Goal: Information Seeking & Learning: Learn about a topic

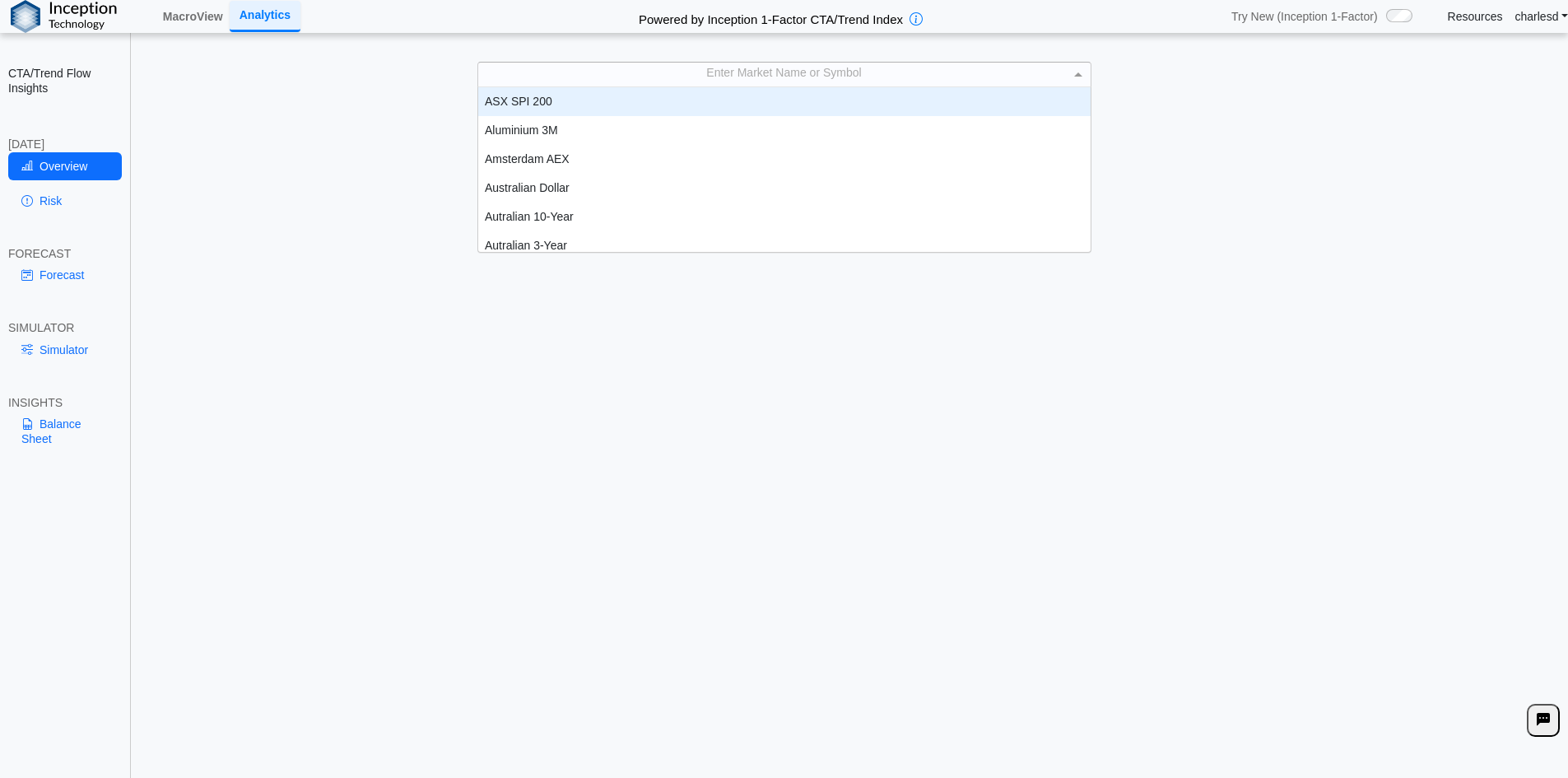
click at [674, 81] on div "Enter Market Name or Symbol" at bounding box center [784, 73] width 613 height 23
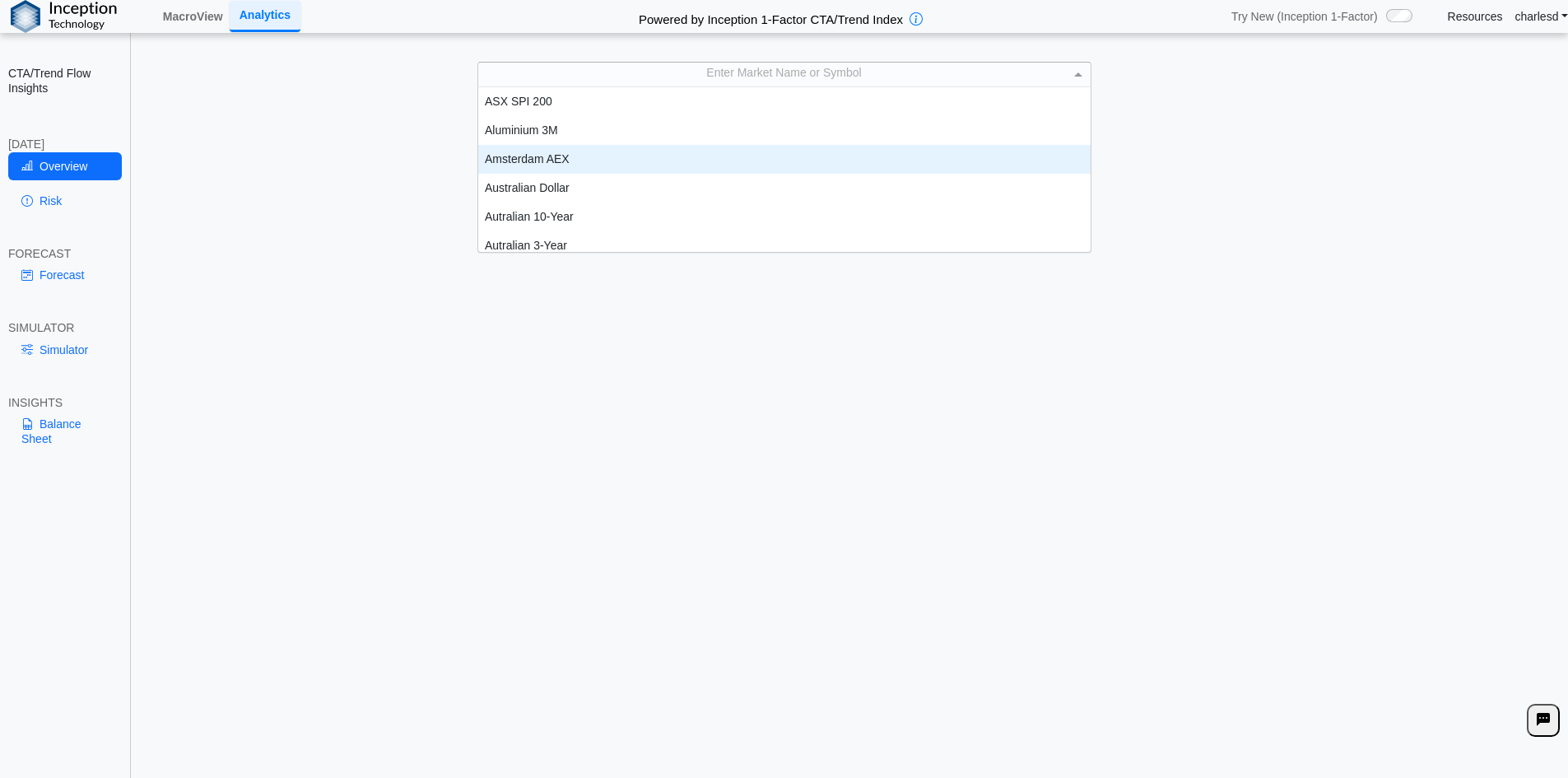
click at [360, 224] on div "Today's CTA/Trend Positioning & Flow Risk Overview Positioning data updated at …" at bounding box center [850, 442] width 1436 height 677
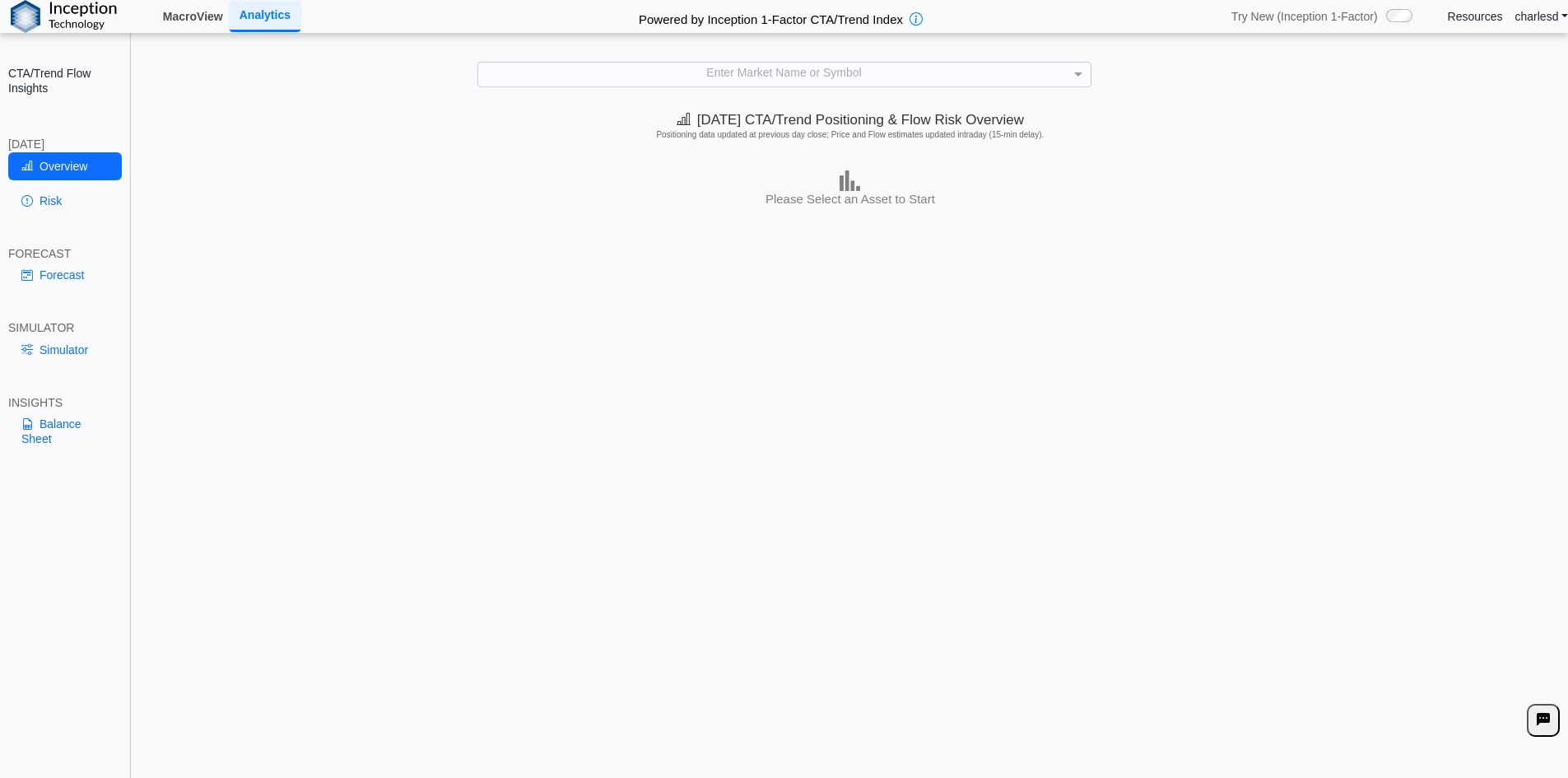
click at [190, 24] on link "MacroView" at bounding box center [193, 16] width 73 height 28
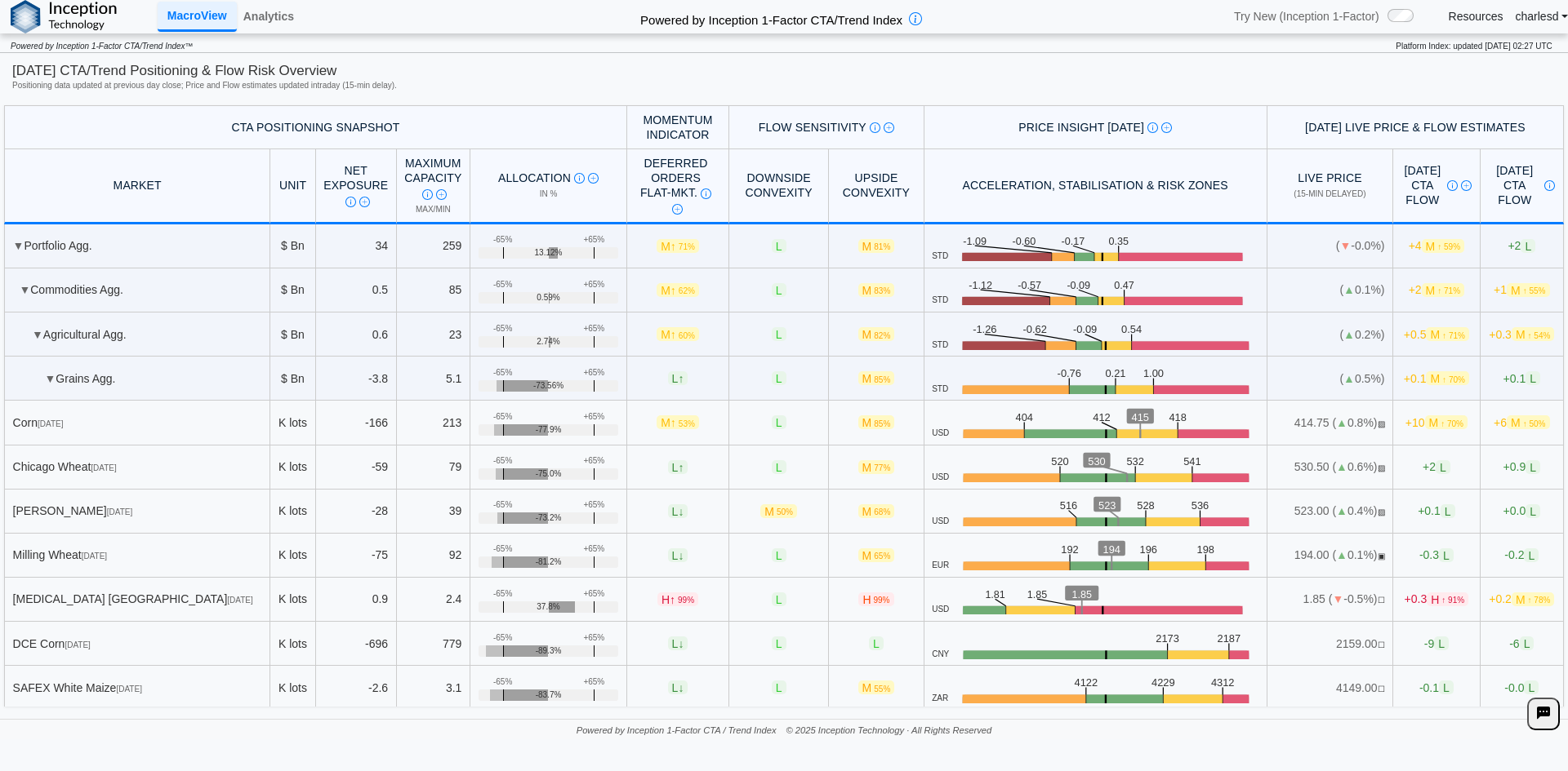
drag, startPoint x: 491, startPoint y: 184, endPoint x: 551, endPoint y: 182, distance: 60.0
click at [551, 182] on div "Allocation CTA Exposure as % of Maximum Capacity. ±65% are crowding thresholds …" at bounding box center [548, 177] width 140 height 15
drag, startPoint x: 481, startPoint y: 374, endPoint x: 528, endPoint y: 373, distance: 47.0
click at [528, 373] on td "+65% -65% -73.56%" at bounding box center [549, 378] width 157 height 44
click at [270, 17] on link "Analytics" at bounding box center [269, 16] width 64 height 27
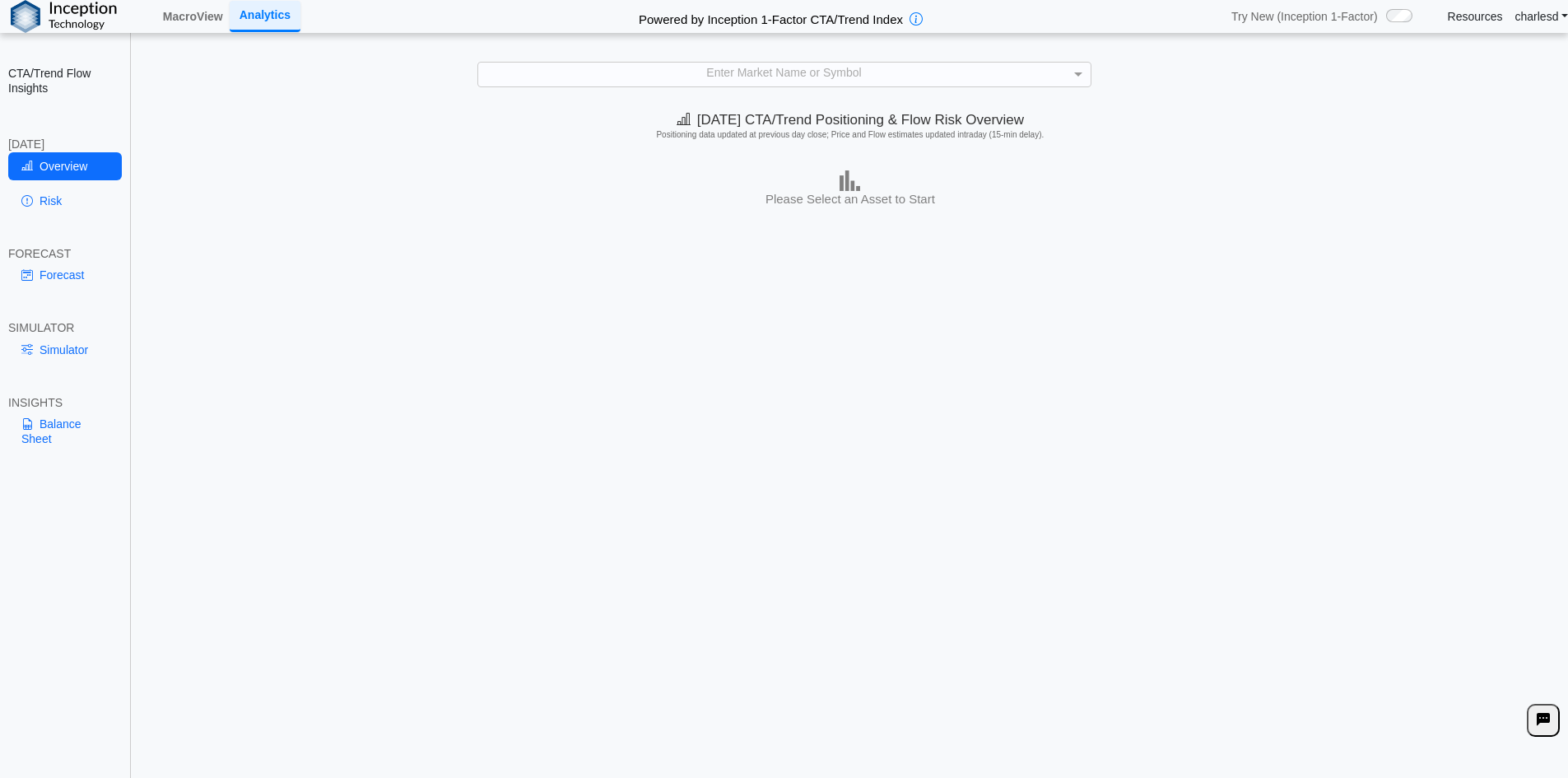
click at [684, 81] on div "Enter Market Name or Symbol" at bounding box center [784, 73] width 613 height 23
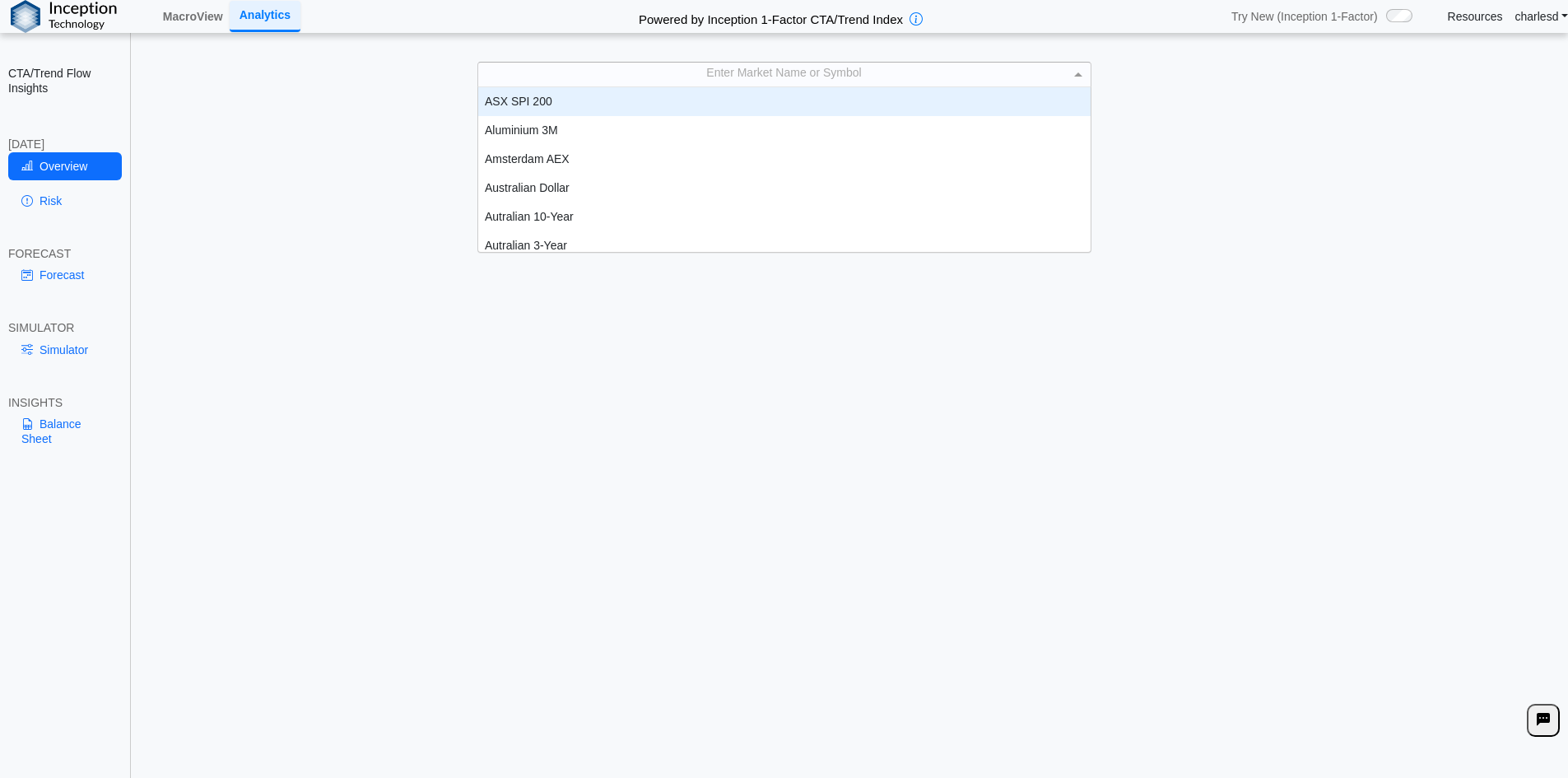
scroll to position [13, 13]
type input "***"
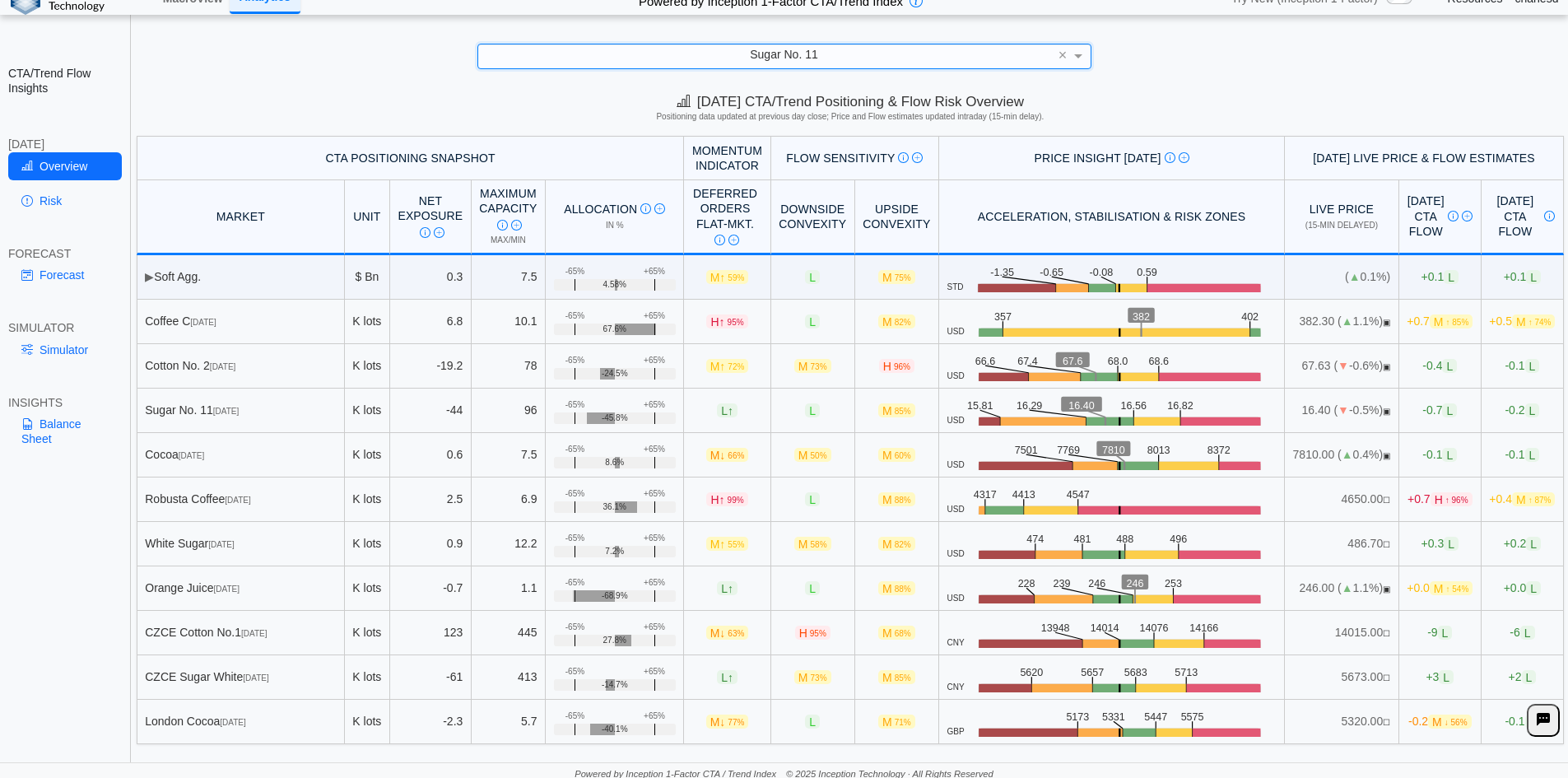
scroll to position [23, 0]
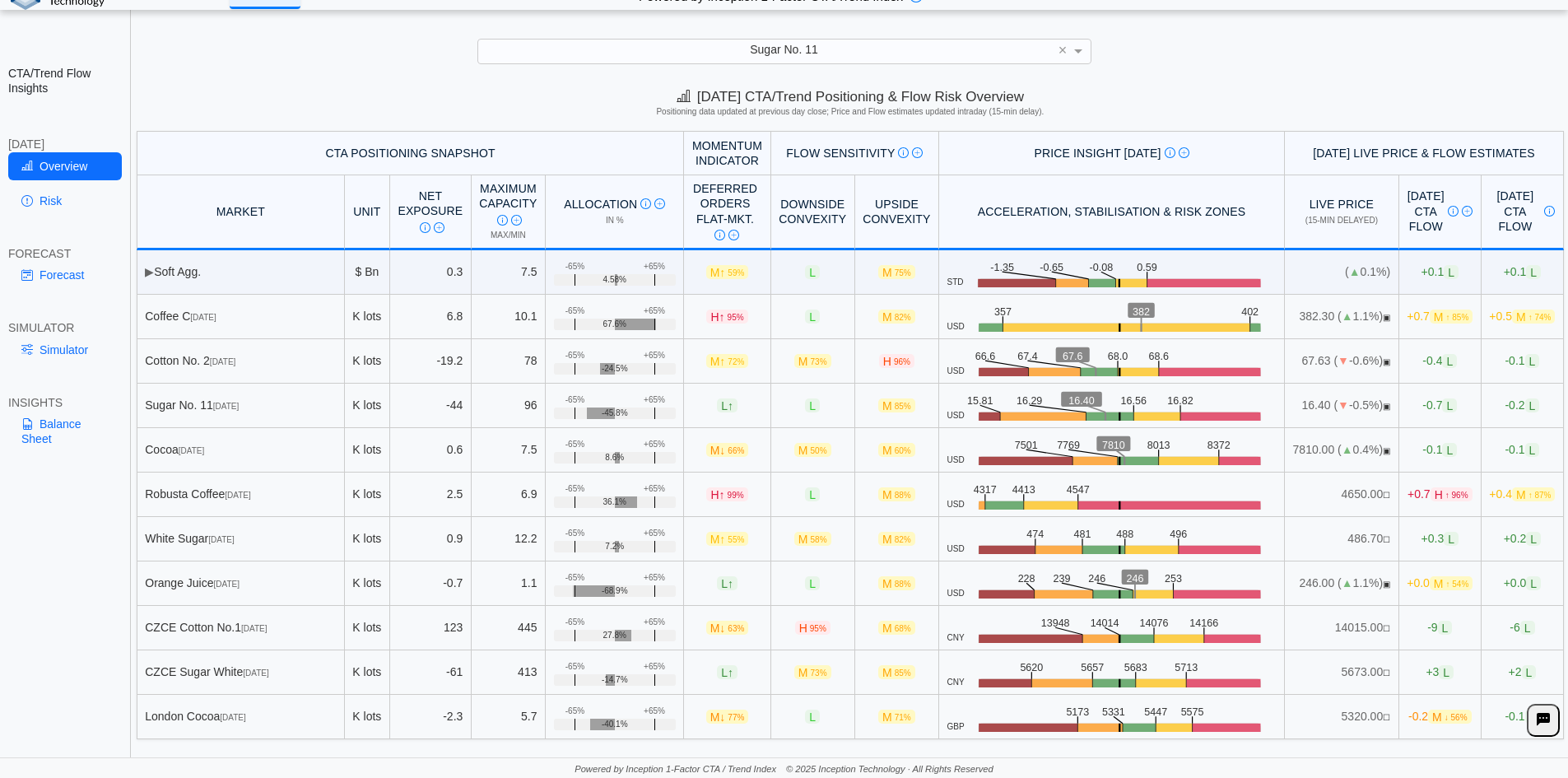
click at [176, 404] on div "Sugar No. [DATE]" at bounding box center [240, 404] width 191 height 15
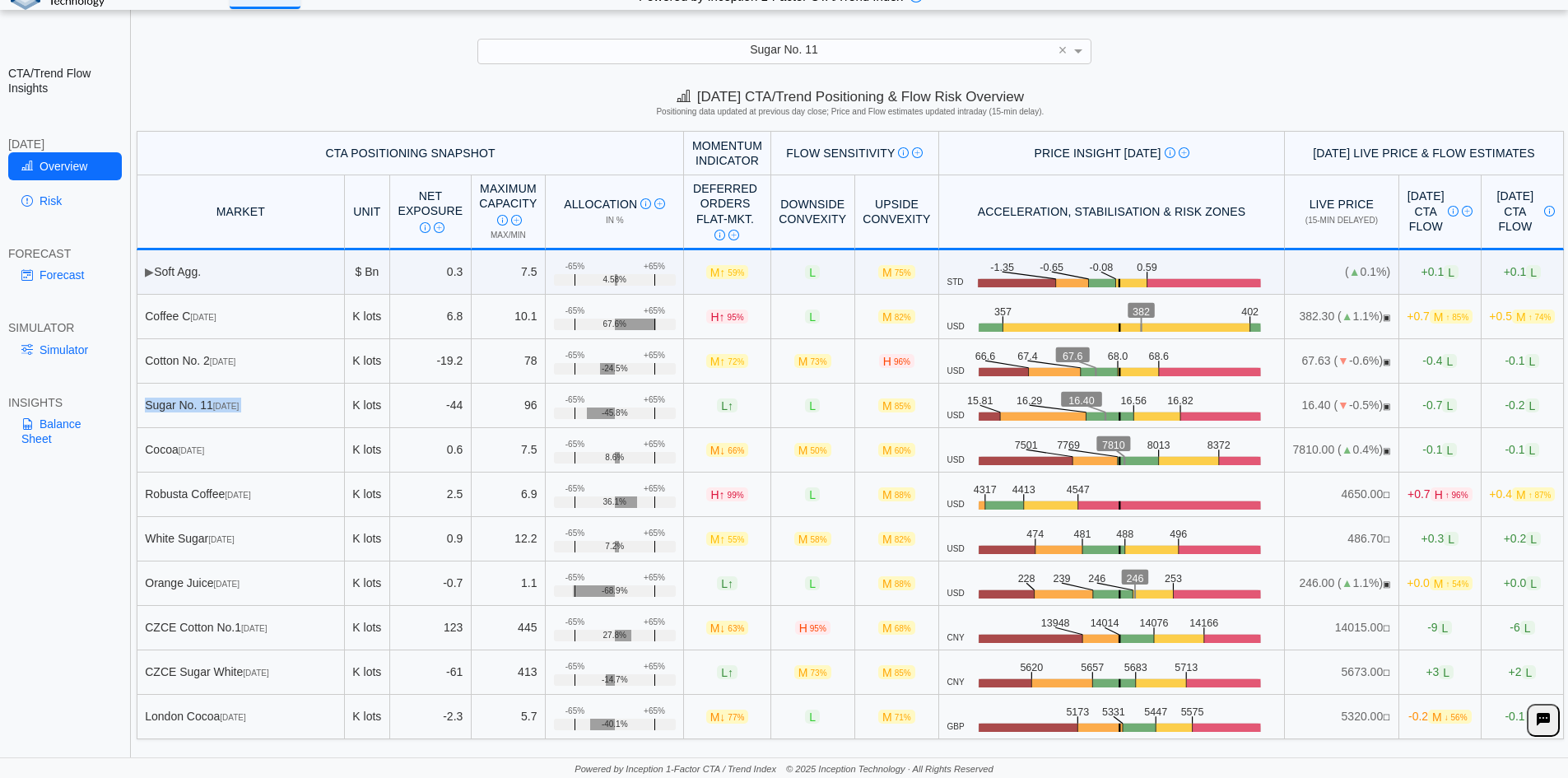
click at [176, 404] on div "Sugar No. [DATE]" at bounding box center [240, 404] width 191 height 15
click at [177, 402] on div "Sugar No. [DATE]" at bounding box center [240, 404] width 191 height 15
drag, startPoint x: 575, startPoint y: 416, endPoint x: 607, endPoint y: 414, distance: 32.1
click at [606, 414] on div "-45.8%" at bounding box center [615, 413] width 122 height 12
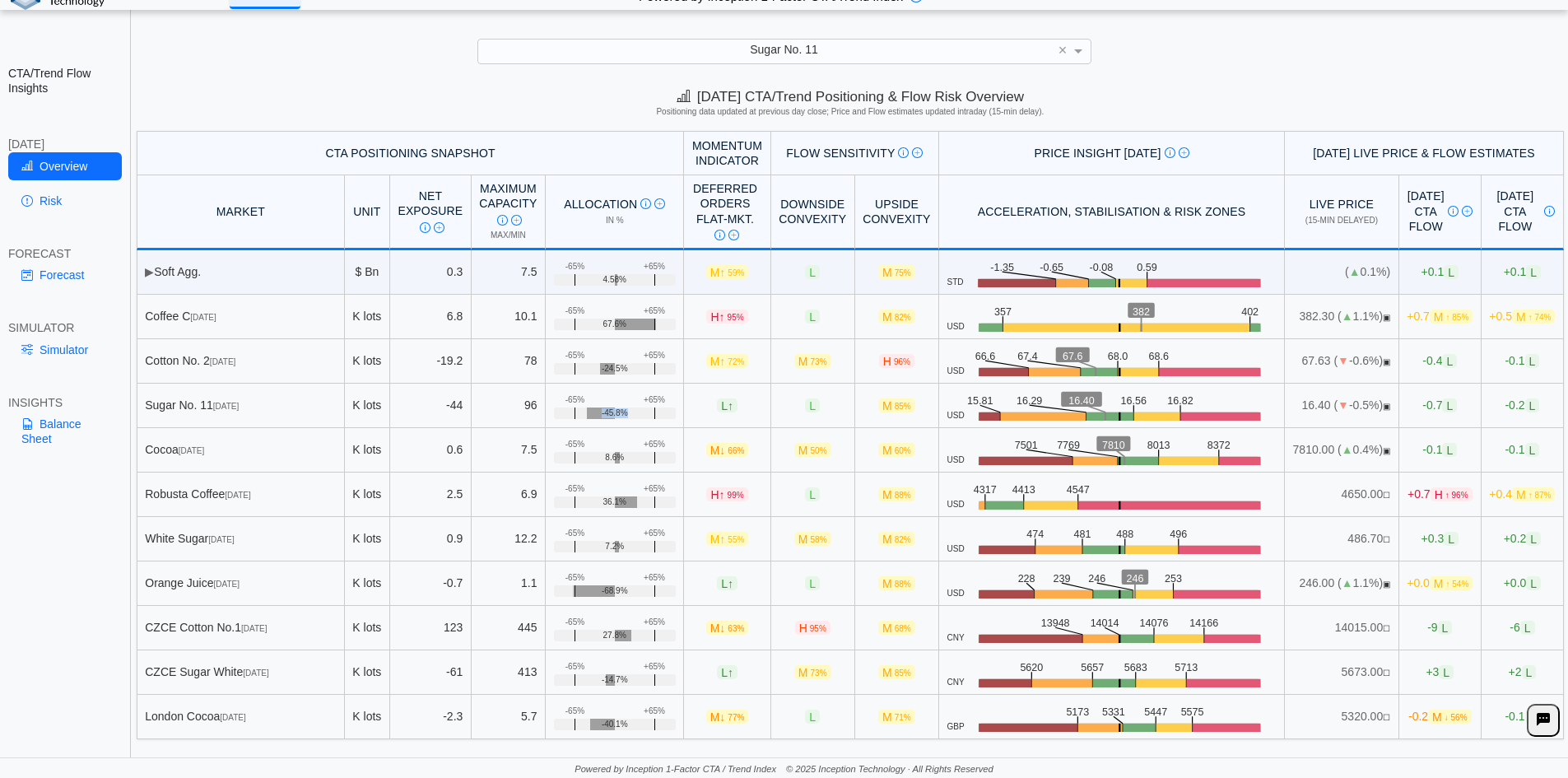
click at [607, 414] on div "-45.8%" at bounding box center [615, 413] width 122 height 12
drag, startPoint x: 546, startPoint y: 402, endPoint x: 565, endPoint y: 400, distance: 19.1
click at [565, 400] on td "+65% -65% -45.8%" at bounding box center [615, 405] width 138 height 44
click at [565, 399] on div "-65%" at bounding box center [574, 400] width 19 height 10
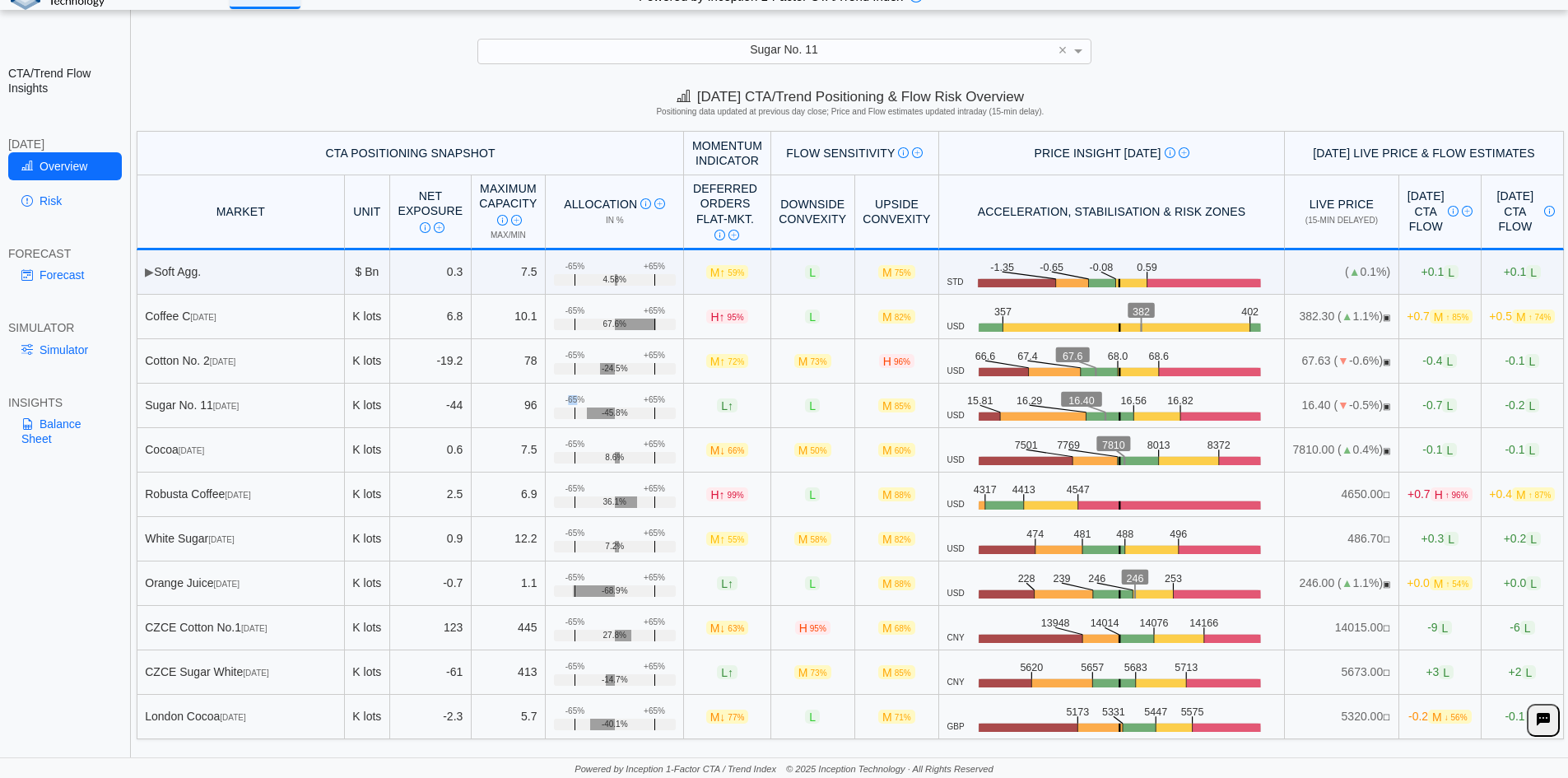
click at [565, 399] on div "-65%" at bounding box center [574, 400] width 19 height 10
click at [644, 398] on div "+65%" at bounding box center [655, 400] width 22 height 10
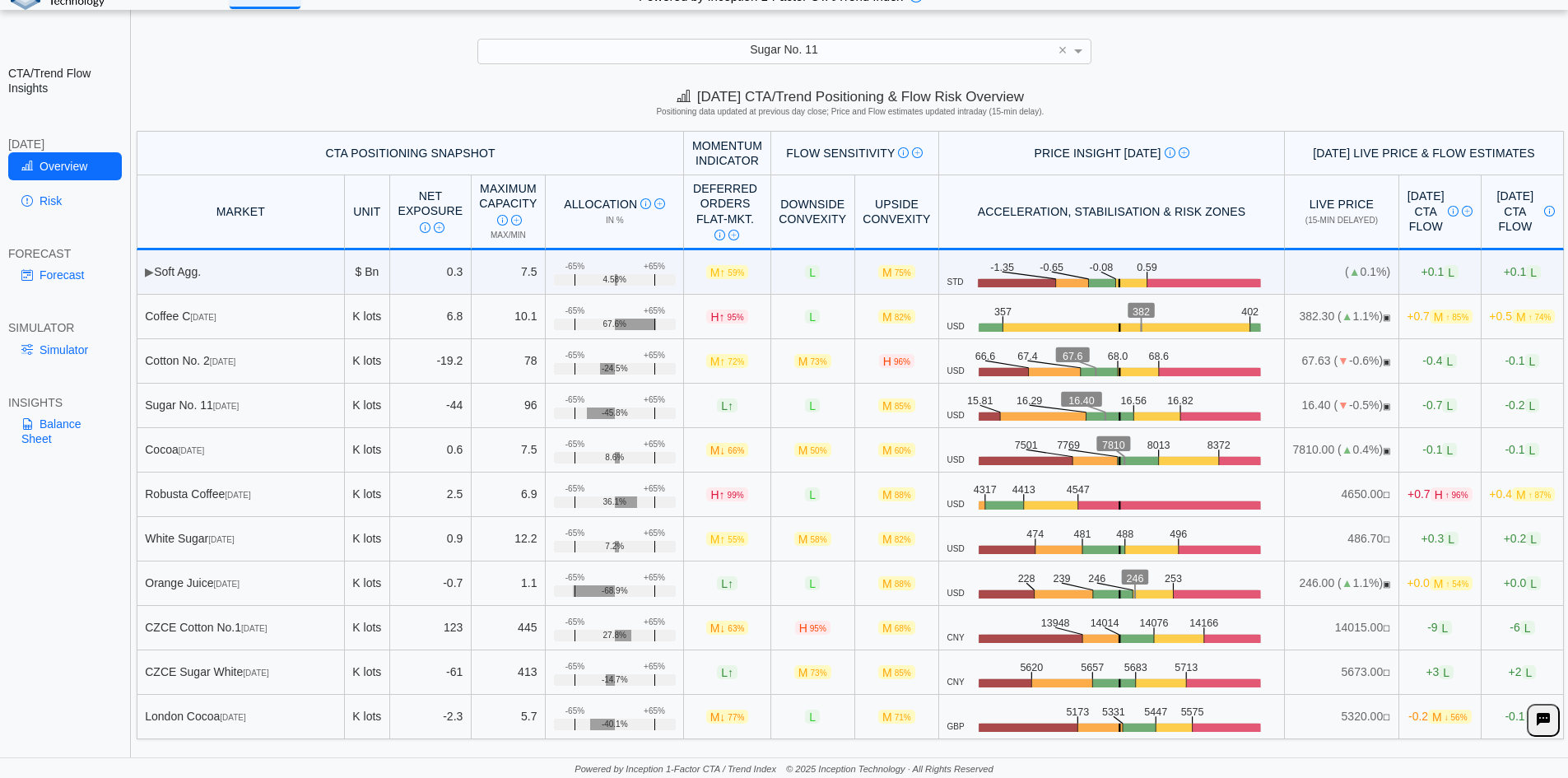
click at [565, 399] on div "-65%" at bounding box center [574, 400] width 19 height 10
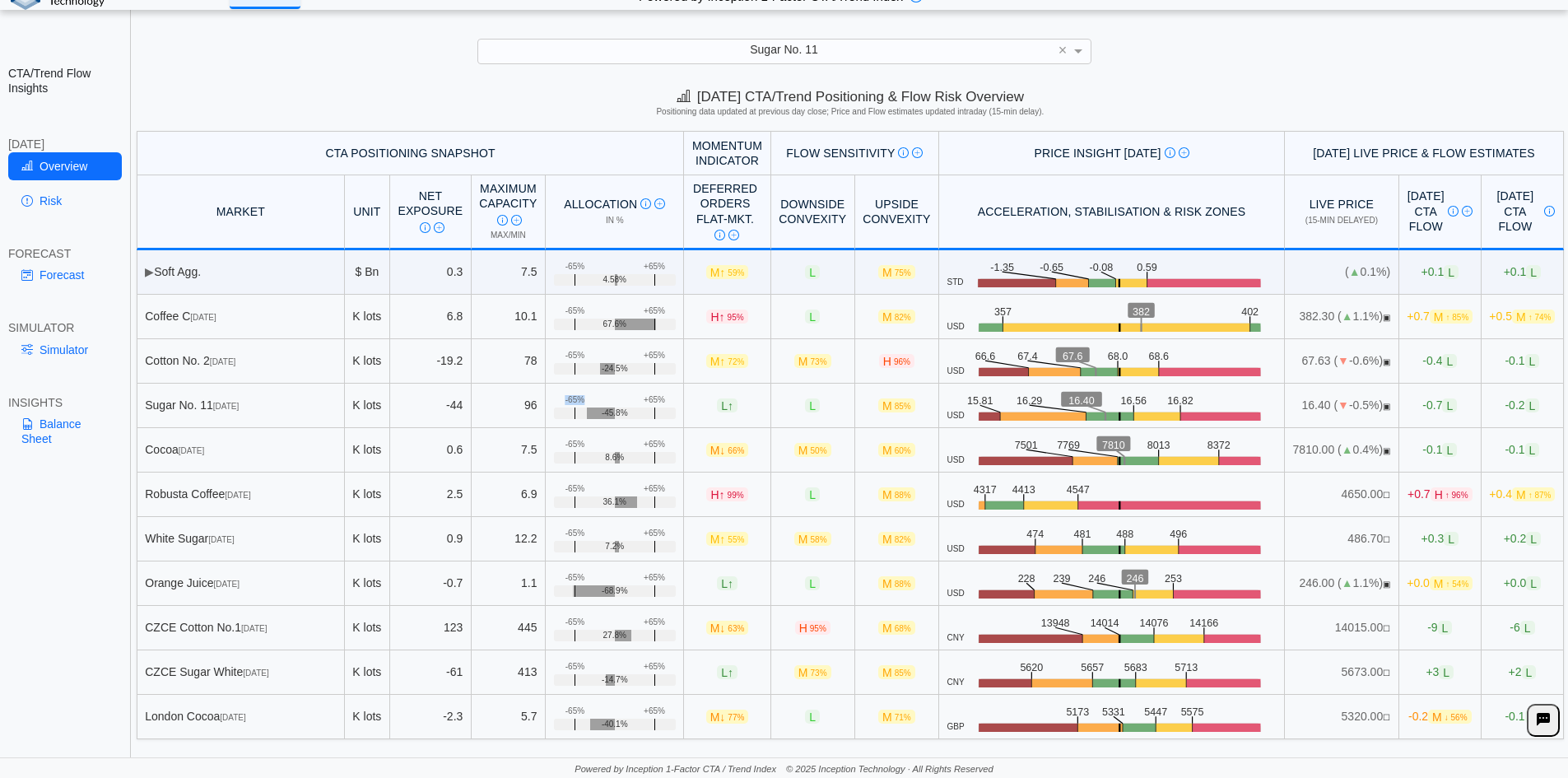
click at [565, 399] on div "-65%" at bounding box center [574, 400] width 19 height 10
click at [565, 402] on div "-65%" at bounding box center [574, 400] width 19 height 10
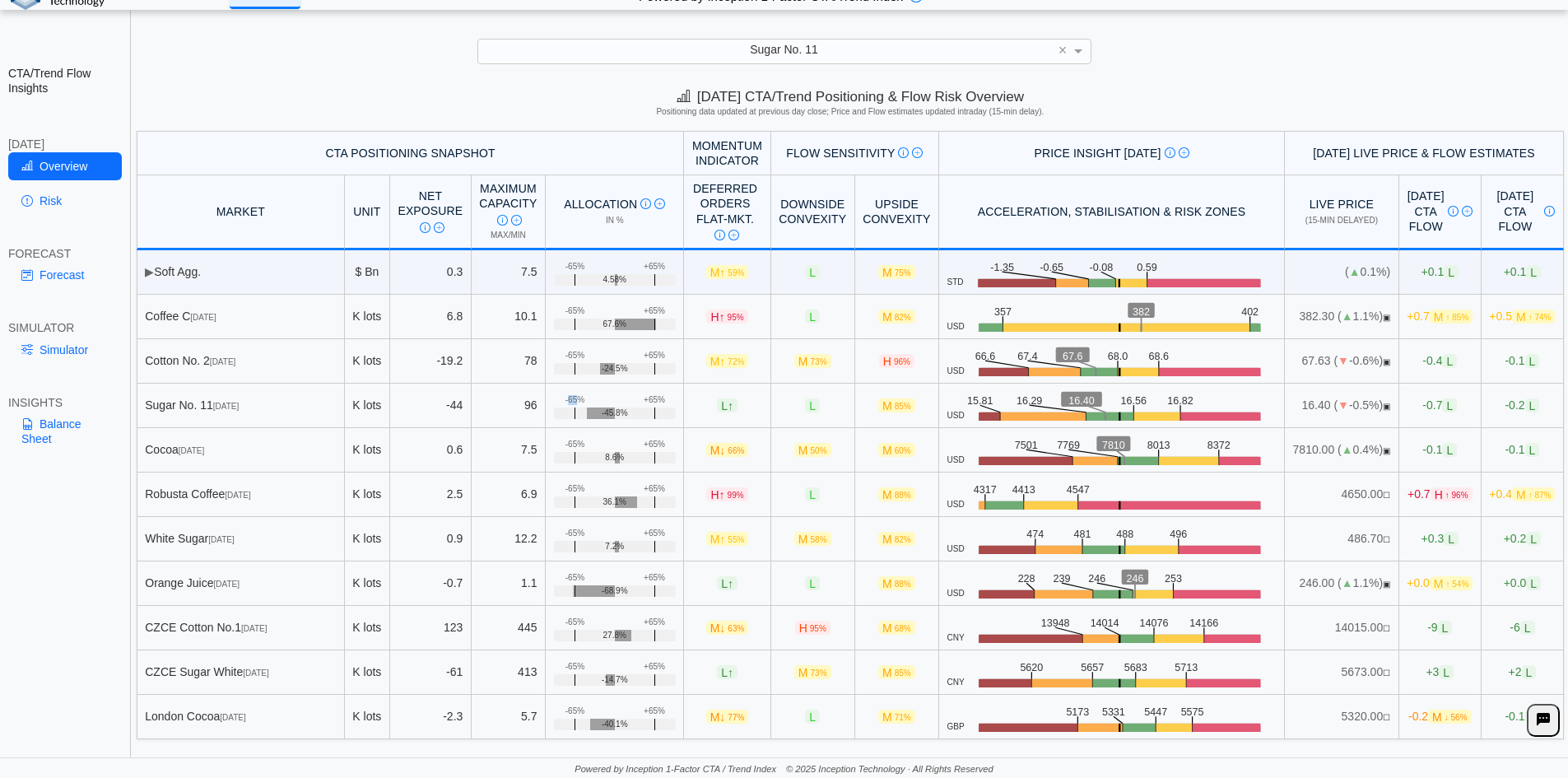
click at [565, 402] on div "-65%" at bounding box center [574, 400] width 19 height 10
drag, startPoint x: 919, startPoint y: 400, endPoint x: 1143, endPoint y: 397, distance: 224.0
click at [1143, 397] on div "USD .zone-text { font-size: 22px; font-weight: 500; text-anchor: middle; } .pri…" at bounding box center [1112, 406] width 329 height 32
click at [1172, 397] on text "16.82" at bounding box center [1185, 399] width 27 height 12
drag, startPoint x: 1084, startPoint y: 398, endPoint x: 1103, endPoint y: 398, distance: 19.0
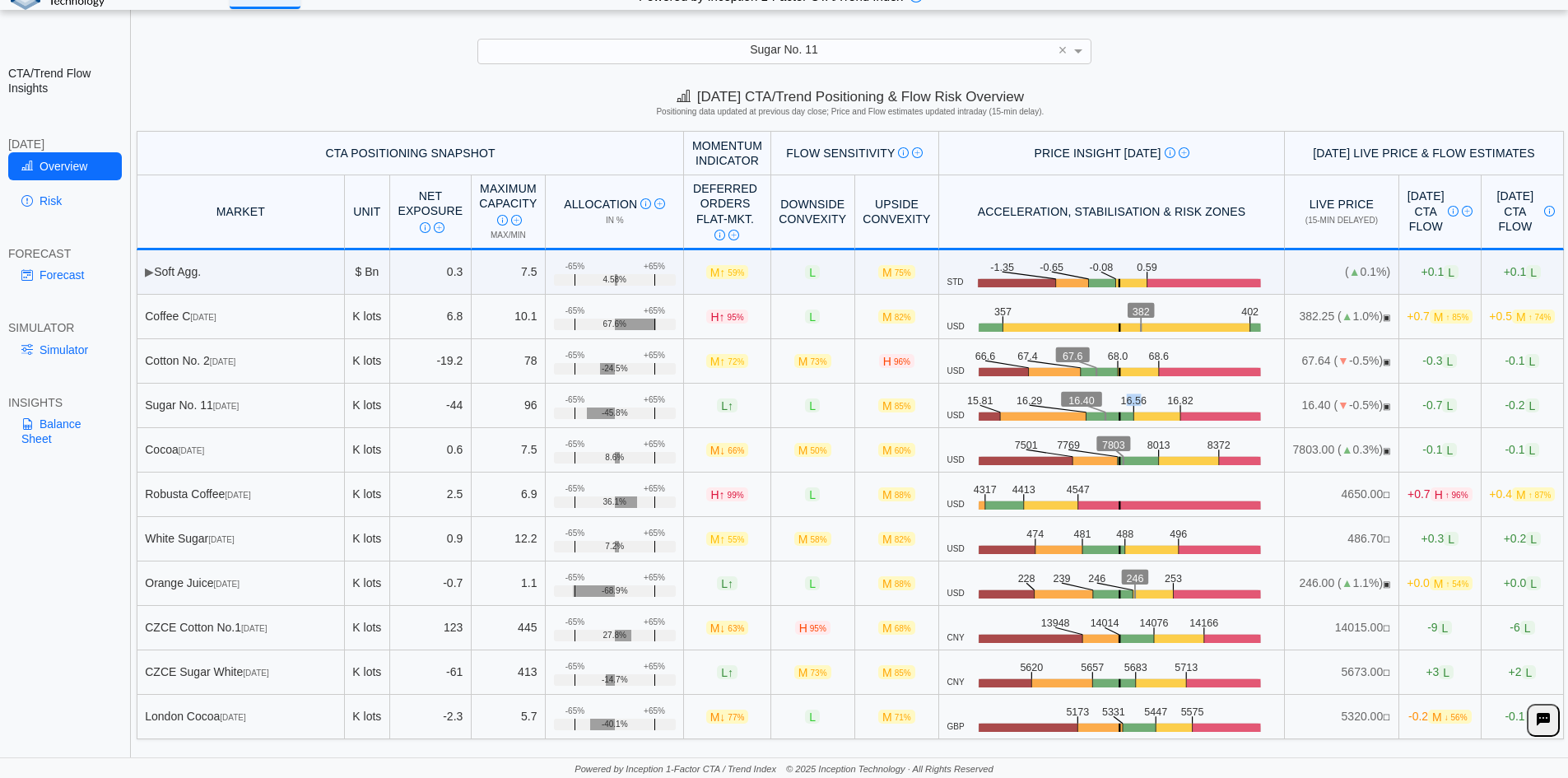
click at [1123, 398] on text "16.56" at bounding box center [1136, 399] width 27 height 12
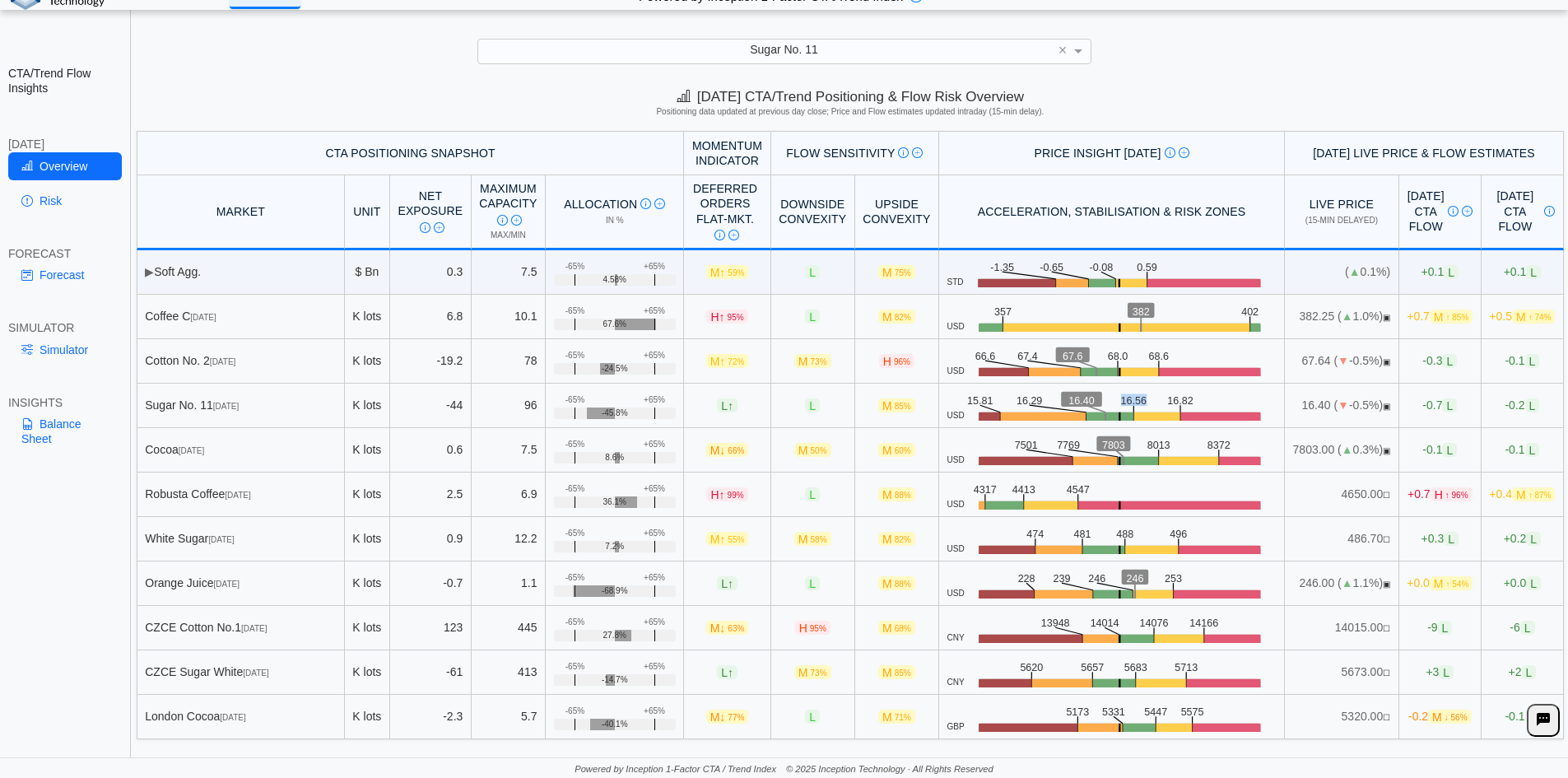
click at [1123, 398] on text "16.56" at bounding box center [1136, 399] width 27 height 12
click at [1018, 398] on text "16.29" at bounding box center [1031, 399] width 27 height 12
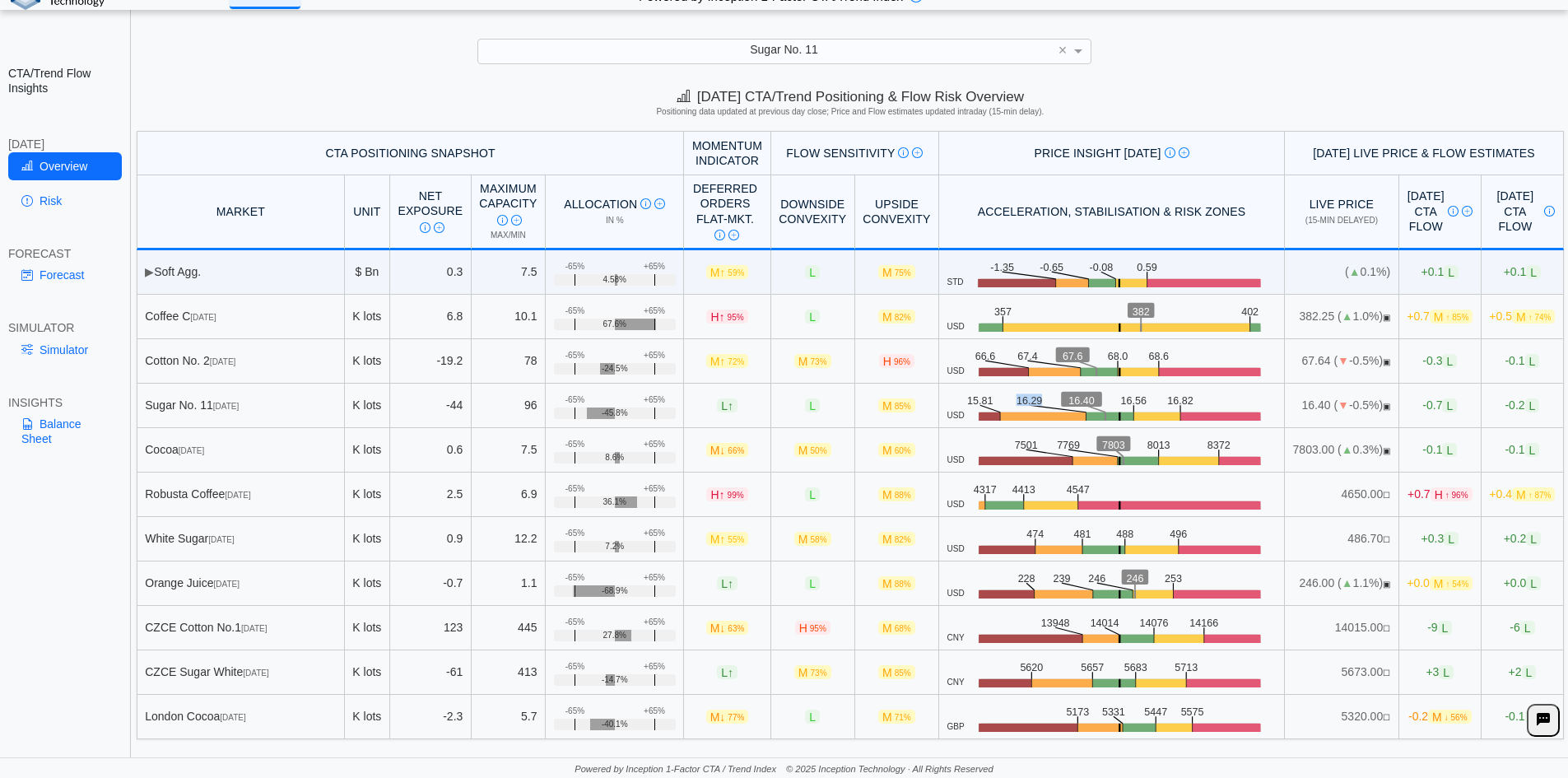
click at [1018, 398] on text "16.29" at bounding box center [1031, 399] width 27 height 12
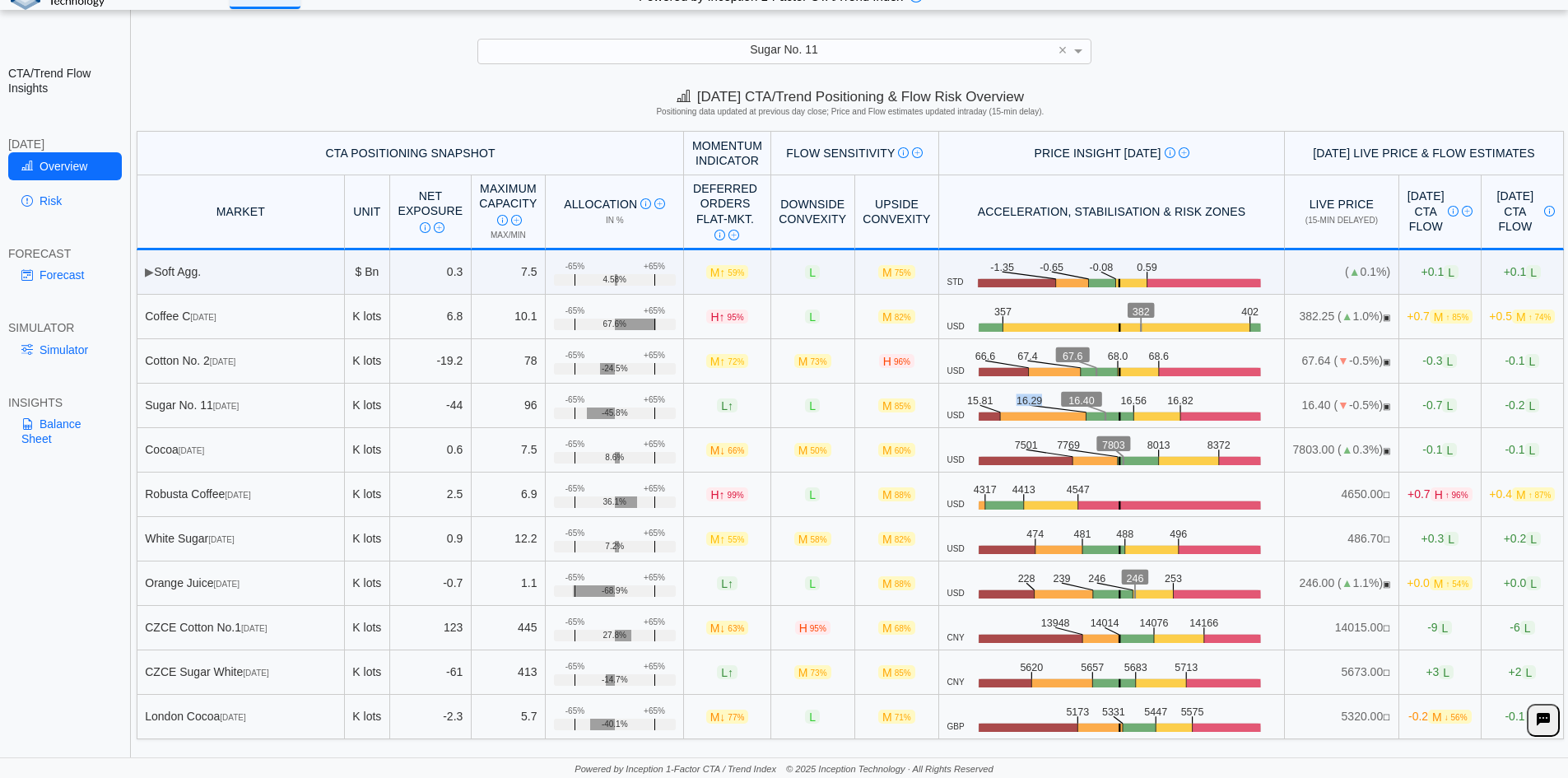
click at [1018, 398] on text "16.29" at bounding box center [1031, 399] width 27 height 12
click at [1123, 399] on text "16.56" at bounding box center [1136, 399] width 27 height 12
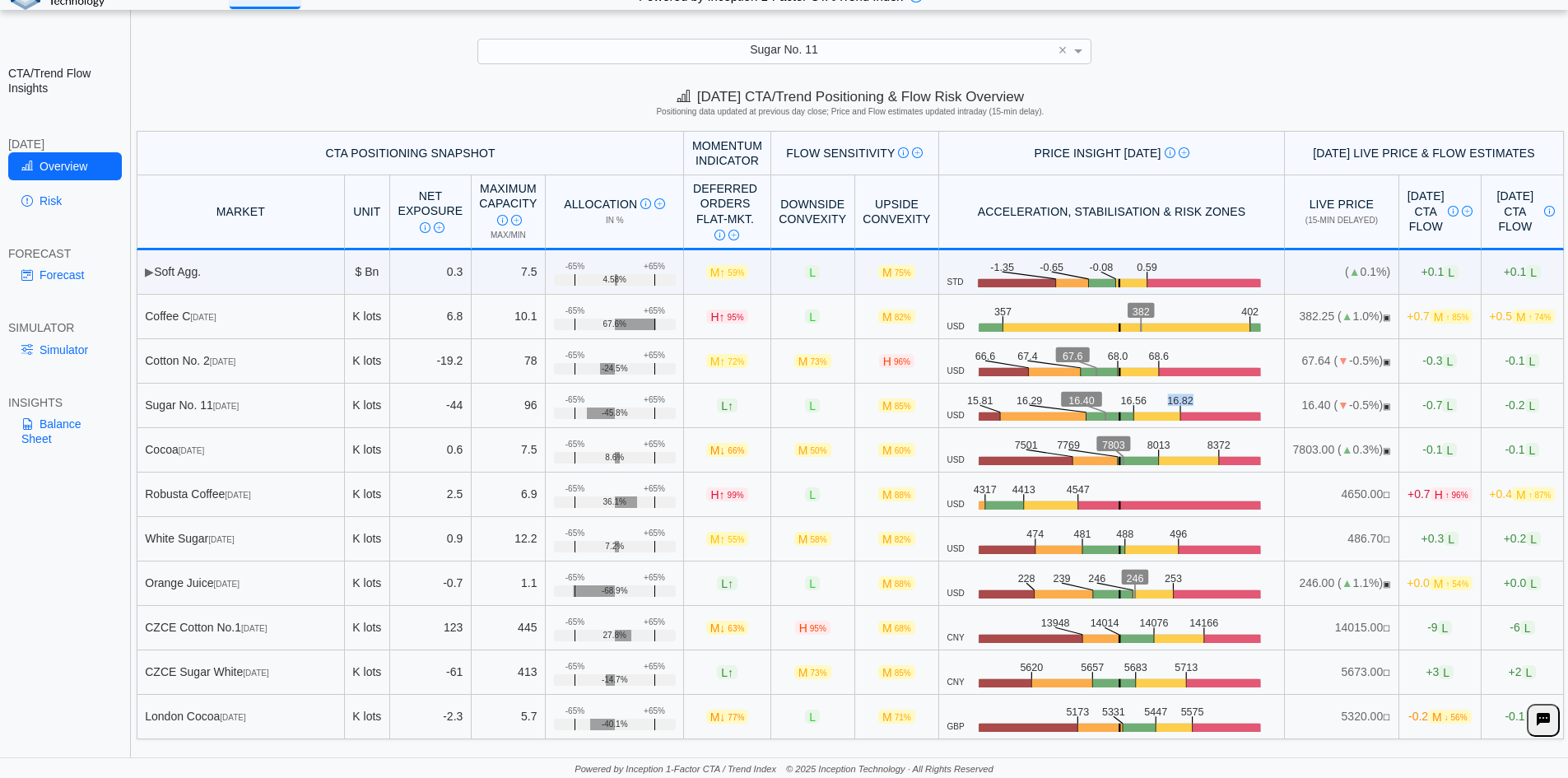
drag, startPoint x: 1129, startPoint y: 397, endPoint x: 1163, endPoint y: 399, distance: 34.1
click at [1163, 399] on icon ".zone-text { font-size: 22px; font-weight: 500; text-anchor: middle; } .price-m…" at bounding box center [1120, 406] width 312 height 32
click at [1172, 397] on text "16.82" at bounding box center [1185, 399] width 27 height 12
drag, startPoint x: 1028, startPoint y: 399, endPoint x: 1051, endPoint y: 399, distance: 23.0
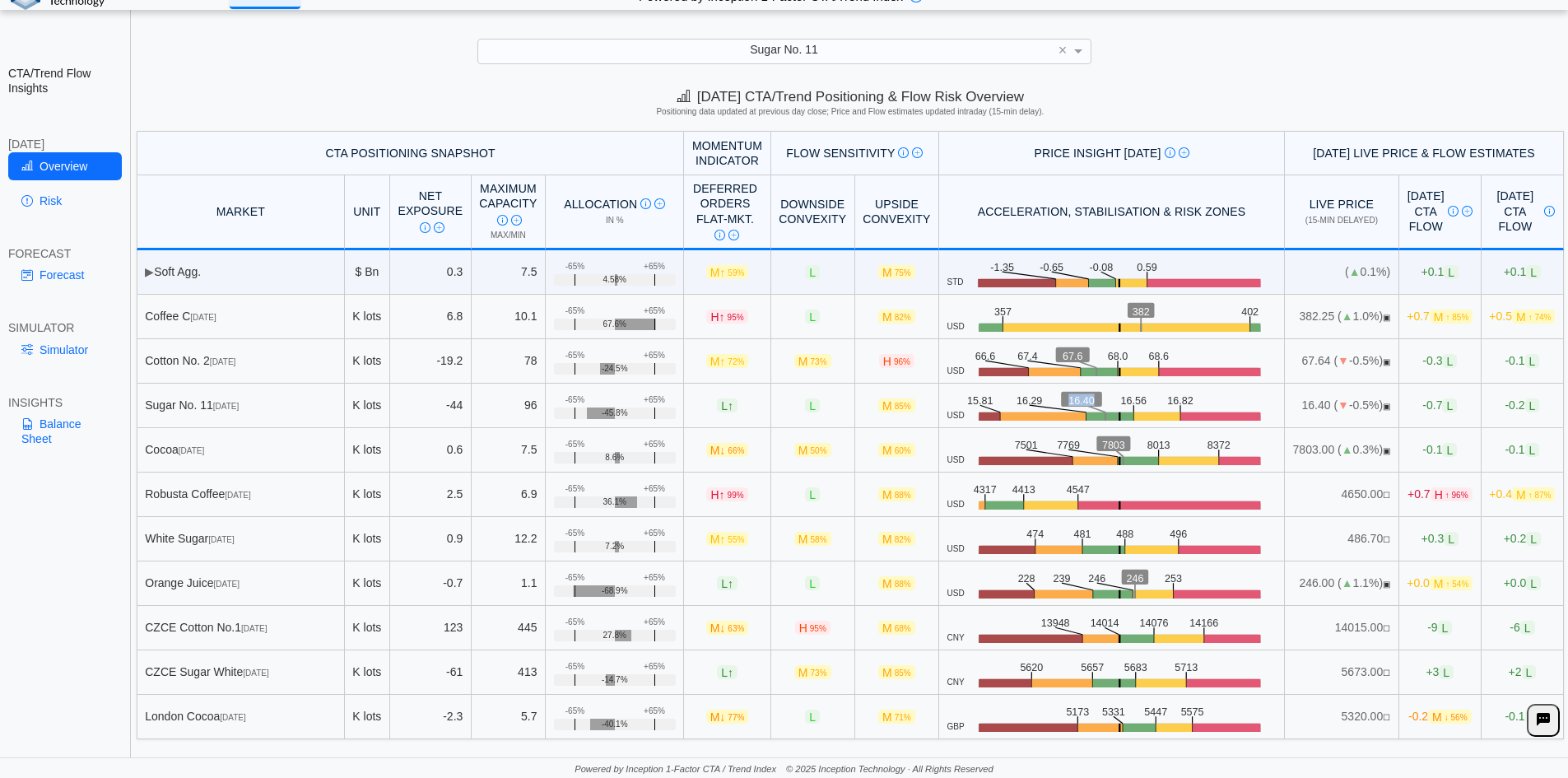
click at [1051, 399] on icon ".zone-text { font-size: 22px; font-weight: 500; text-anchor: middle; } .price-m…" at bounding box center [1120, 406] width 312 height 32
click at [1063, 397] on rect at bounding box center [1084, 399] width 41 height 16
click at [1071, 399] on text "16.40" at bounding box center [1084, 399] width 27 height 12
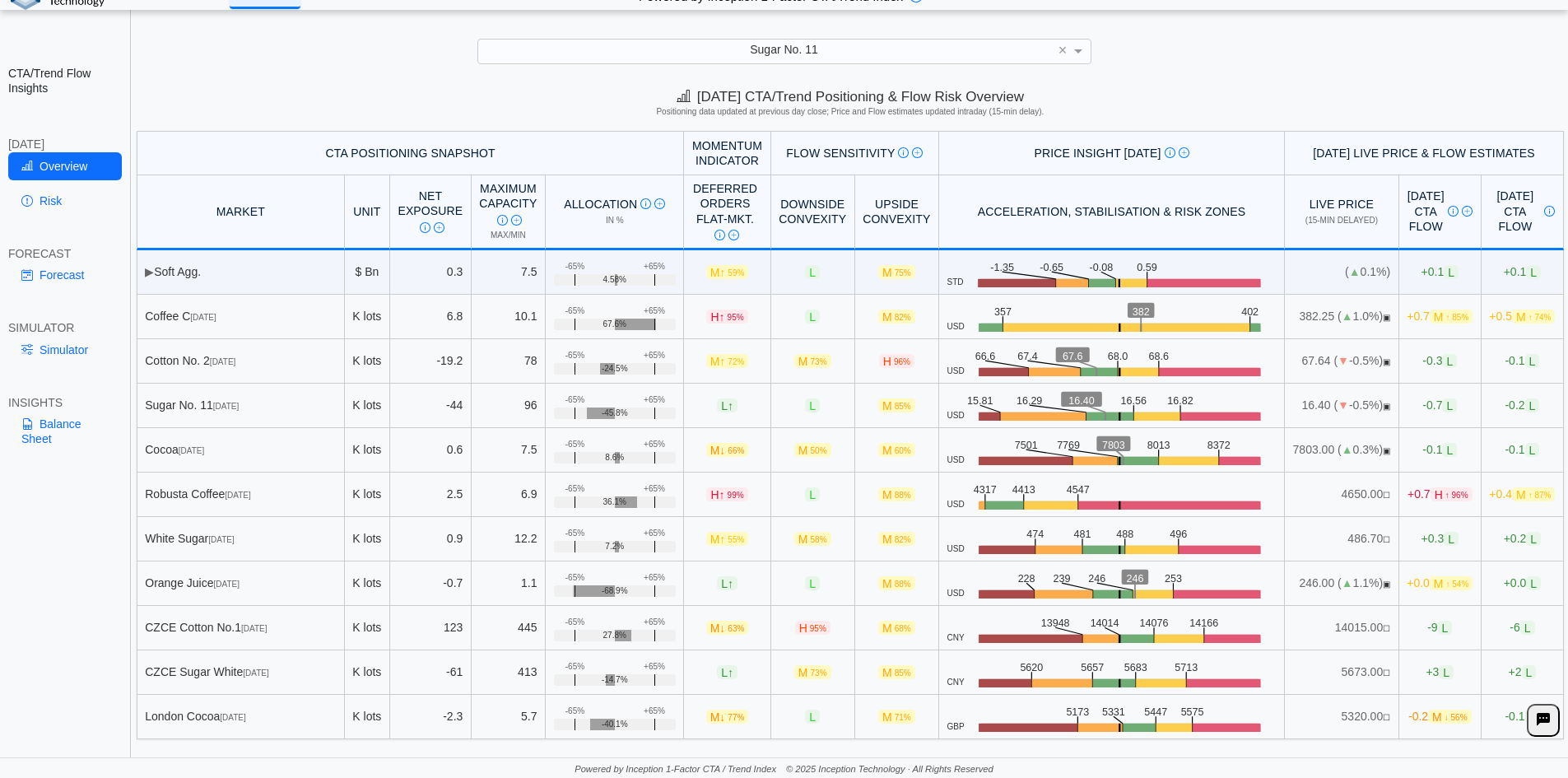
click at [1088, 418] on rect at bounding box center [1112, 419] width 48 height 14
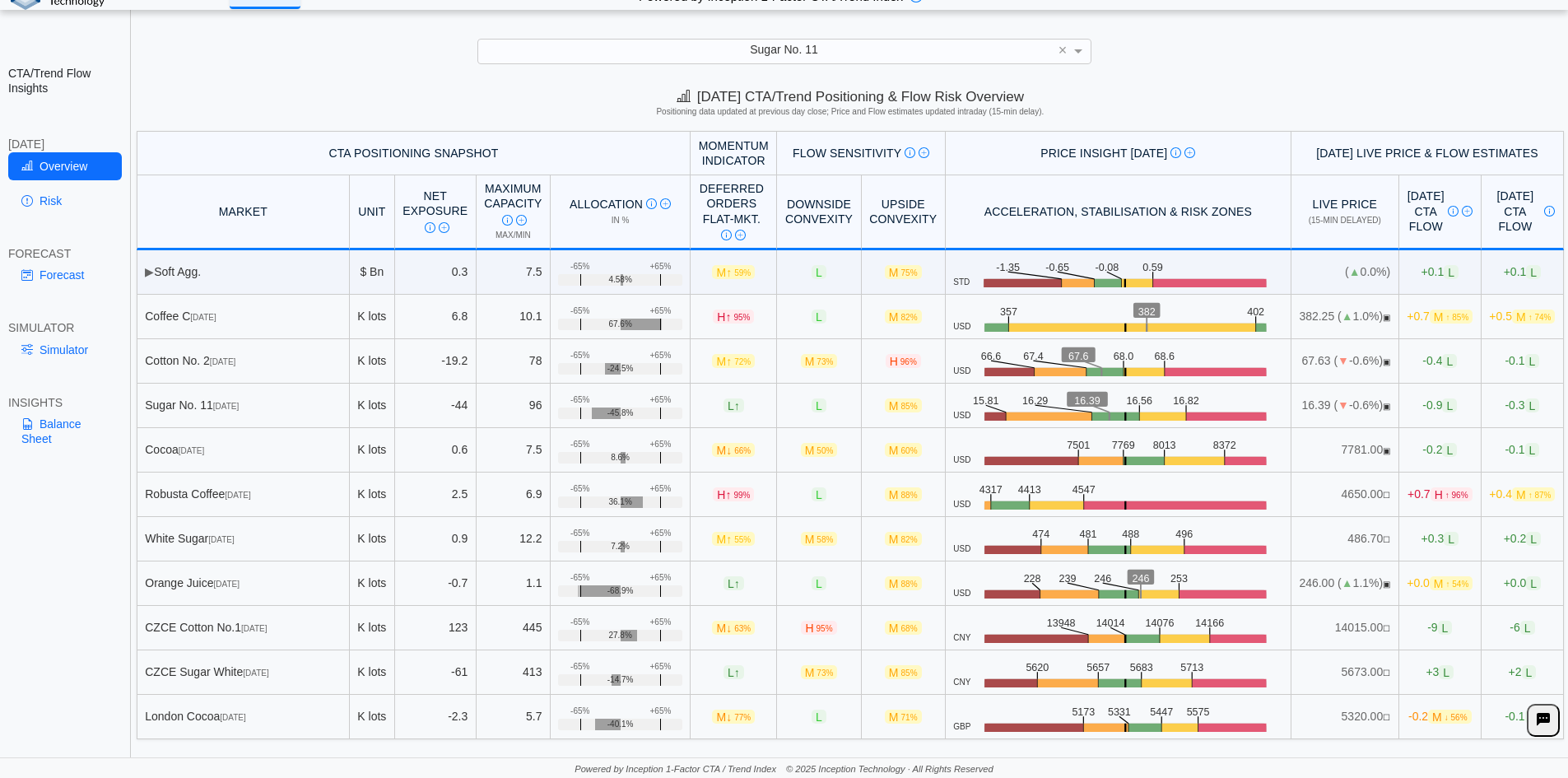
drag, startPoint x: 1038, startPoint y: 397, endPoint x: 1062, endPoint y: 398, distance: 24.0
click at [1062, 398] on icon ".zone-text { font-size: 22px; font-weight: 500; text-anchor: middle; } .price-m…" at bounding box center [1126, 406] width 312 height 32
click at [1069, 398] on rect at bounding box center [1090, 399] width 41 height 16
click at [1077, 401] on text "16.39" at bounding box center [1090, 399] width 27 height 12
click at [1077, 400] on text "16.39" at bounding box center [1090, 399] width 27 height 12
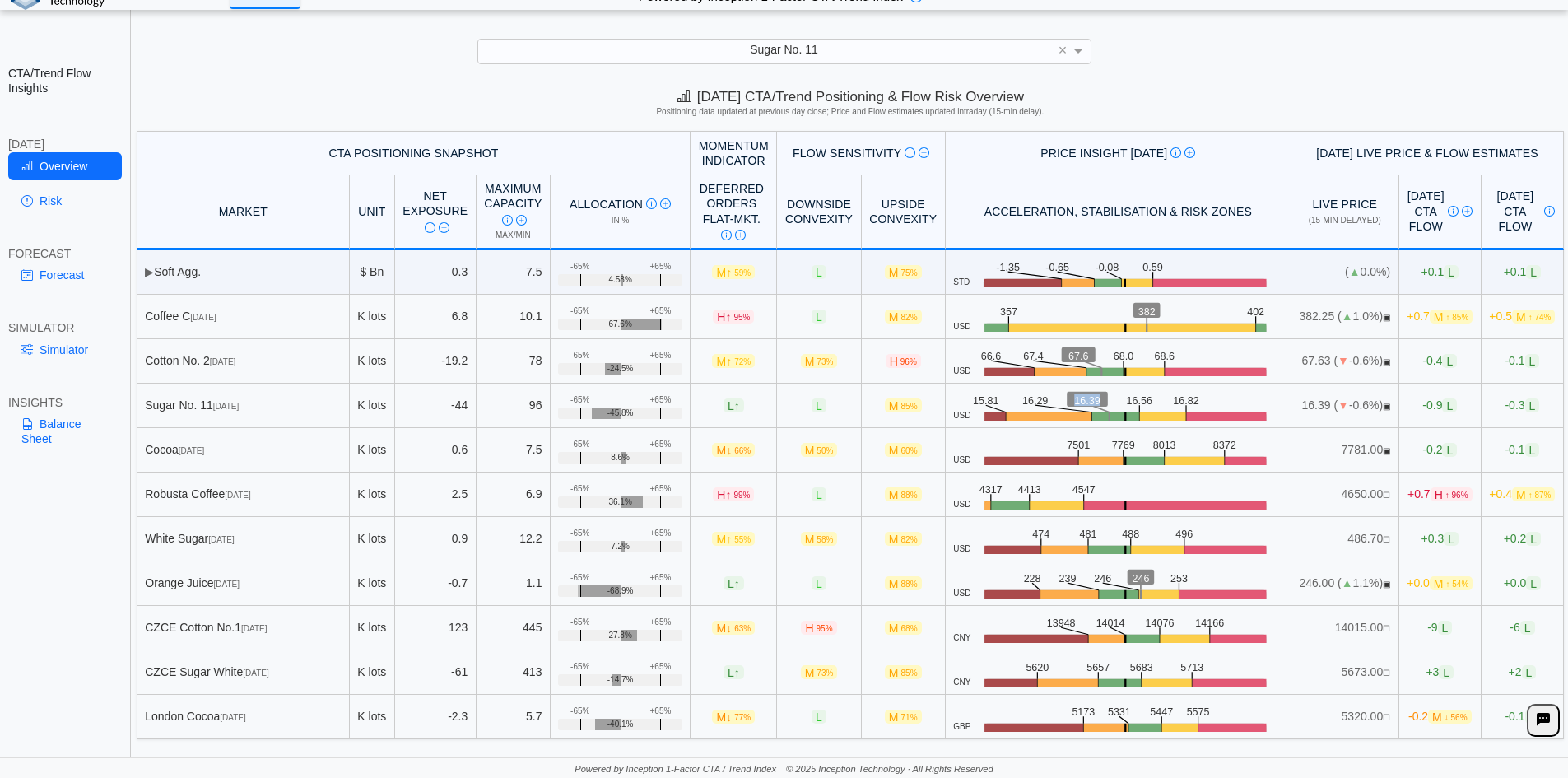
click at [1077, 400] on text "16.39" at bounding box center [1090, 399] width 27 height 12
drag, startPoint x: 1262, startPoint y: 405, endPoint x: 1285, endPoint y: 405, distance: 23.0
click at [1291, 405] on td "16.39 ( ▼ -0.6%) ▣" at bounding box center [1345, 405] width 108 height 44
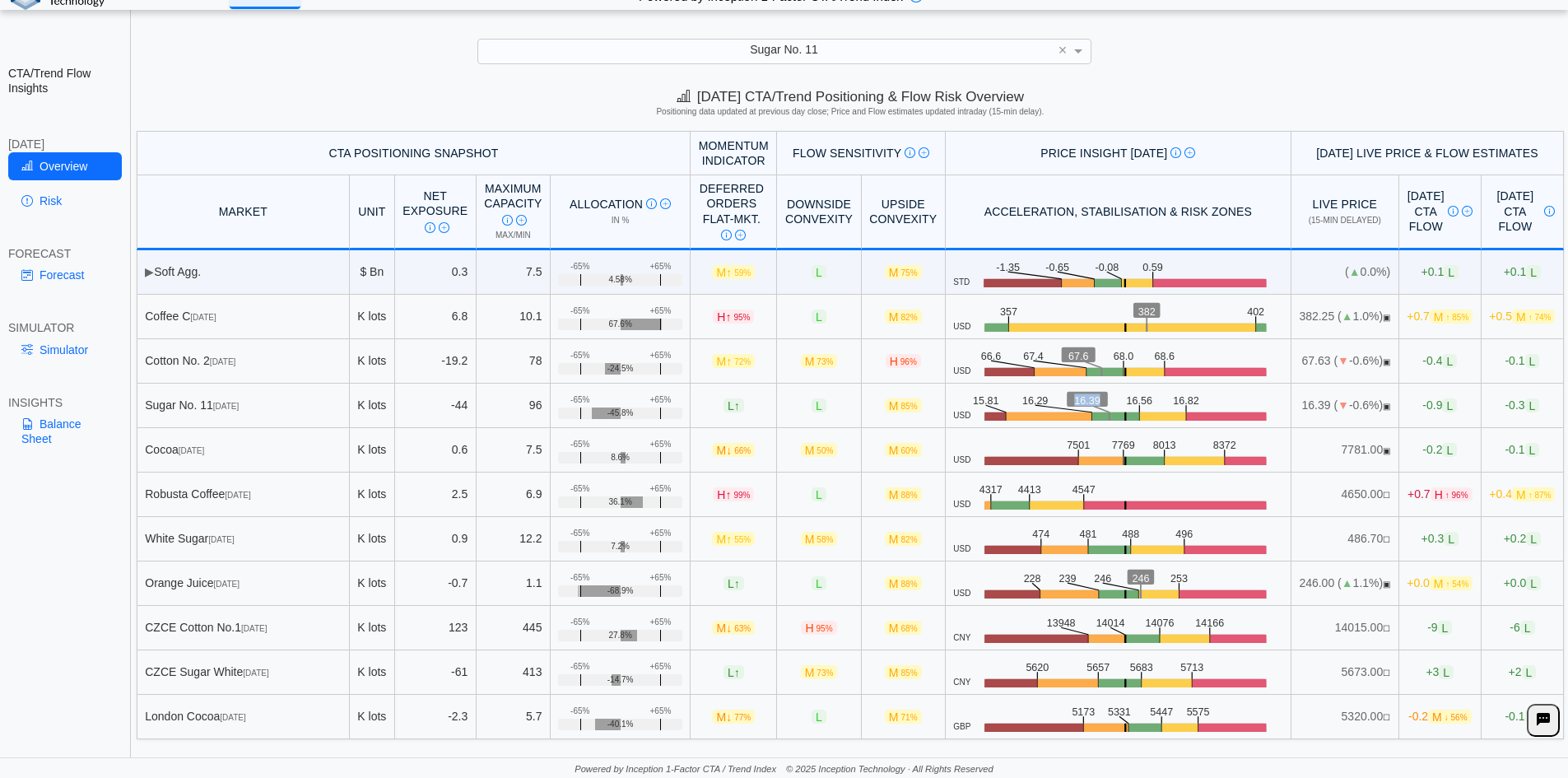
drag, startPoint x: 1284, startPoint y: 405, endPoint x: 1261, endPoint y: 407, distance: 23.1
click at [1291, 407] on td "16.39 ( ▼ -0.6%) ▣" at bounding box center [1345, 405] width 108 height 44
click at [1291, 408] on td "16.39 ( ▼ -0.6%) ▣" at bounding box center [1345, 405] width 108 height 44
drag, startPoint x: 1261, startPoint y: 407, endPoint x: 1285, endPoint y: 404, distance: 24.2
click at [1291, 404] on td "16.39 ( ▼ -0.6%) ▣" at bounding box center [1345, 405] width 108 height 44
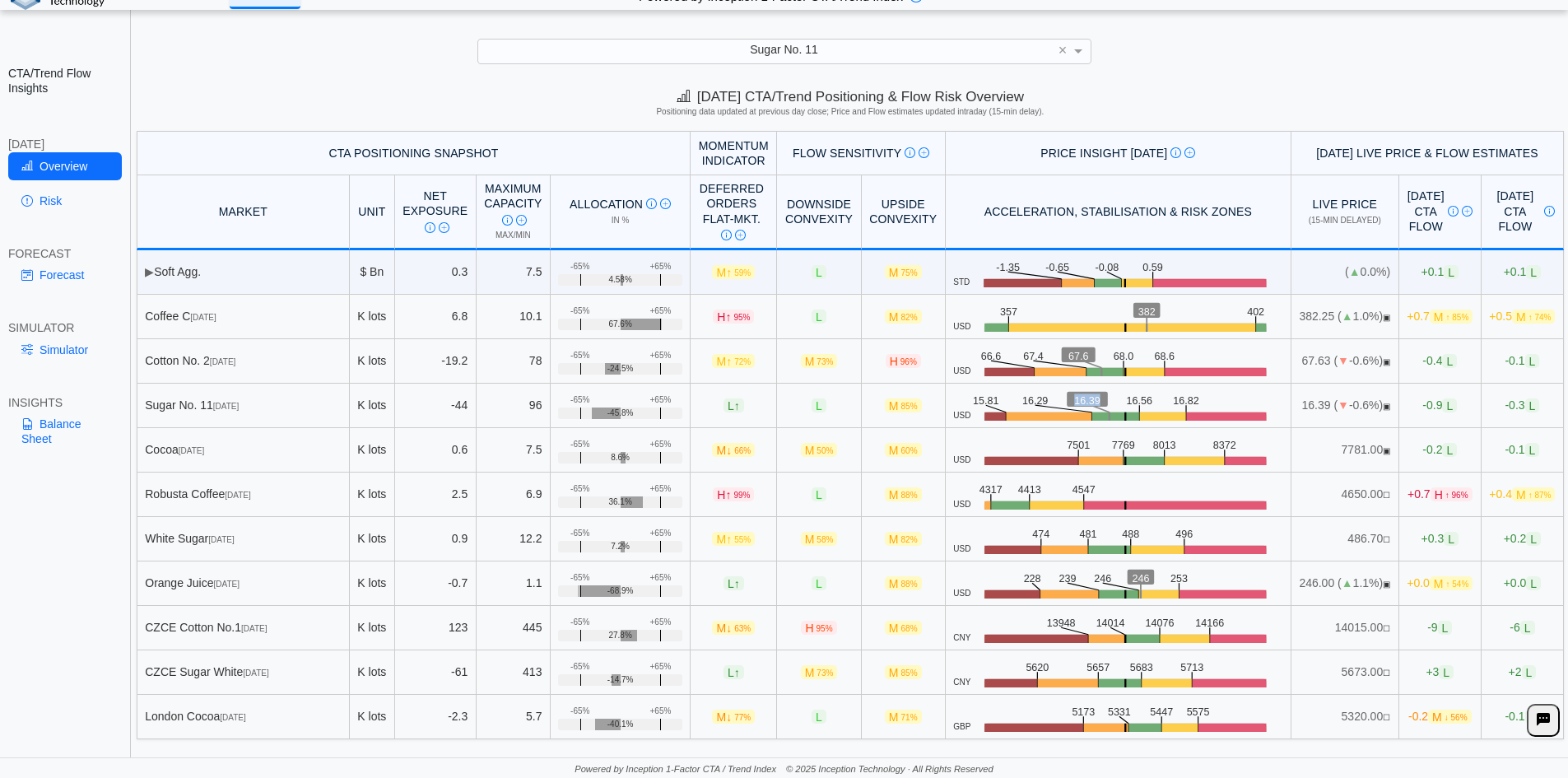
click at [1291, 404] on td "16.39 ( ▼ -0.6%) ▣" at bounding box center [1345, 405] width 108 height 44
click at [1423, 407] on span "-0.9 L" at bounding box center [1440, 405] width 35 height 14
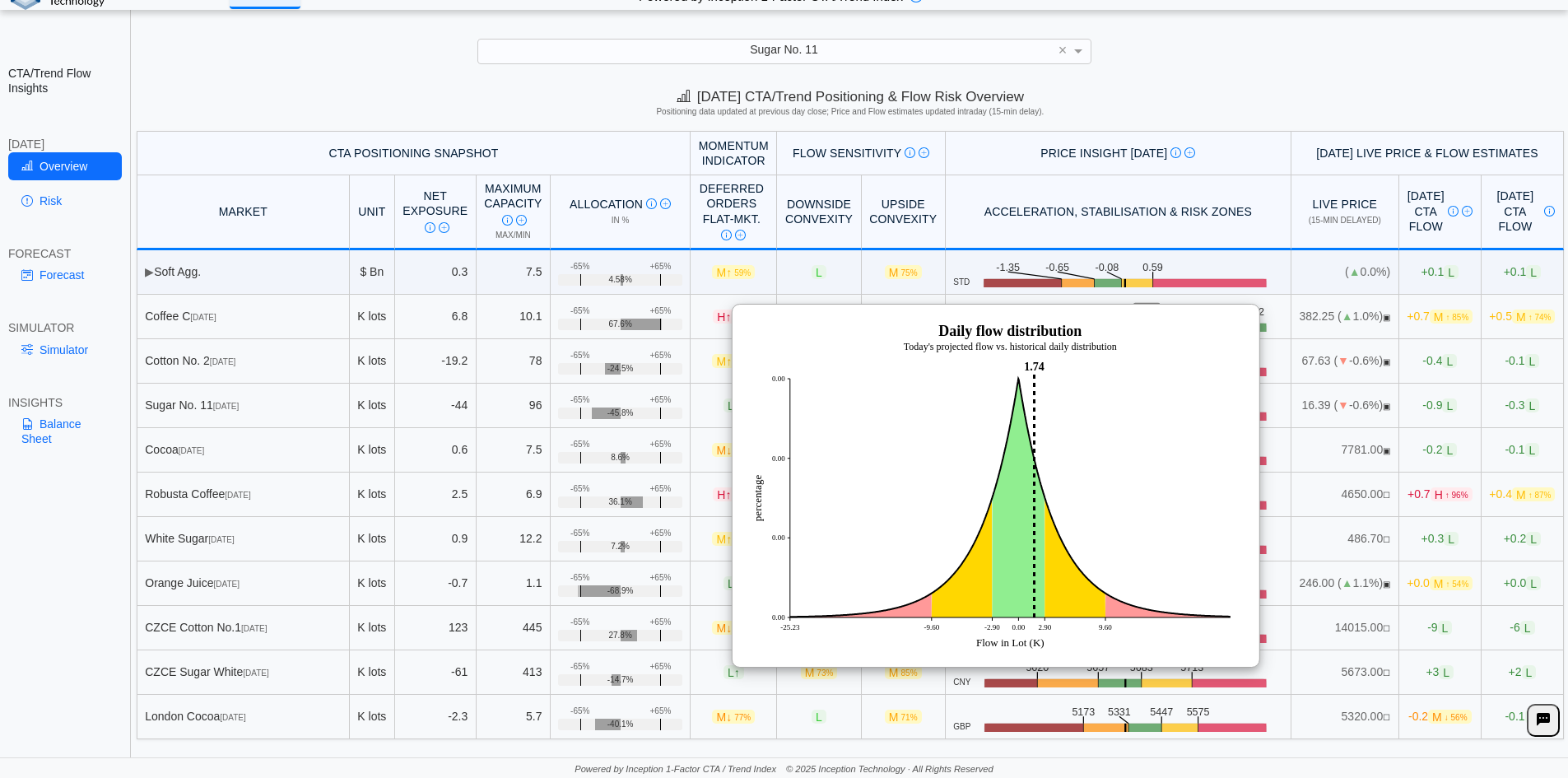
click at [1355, 79] on div "**********" at bounding box center [784, 378] width 1568 height 802
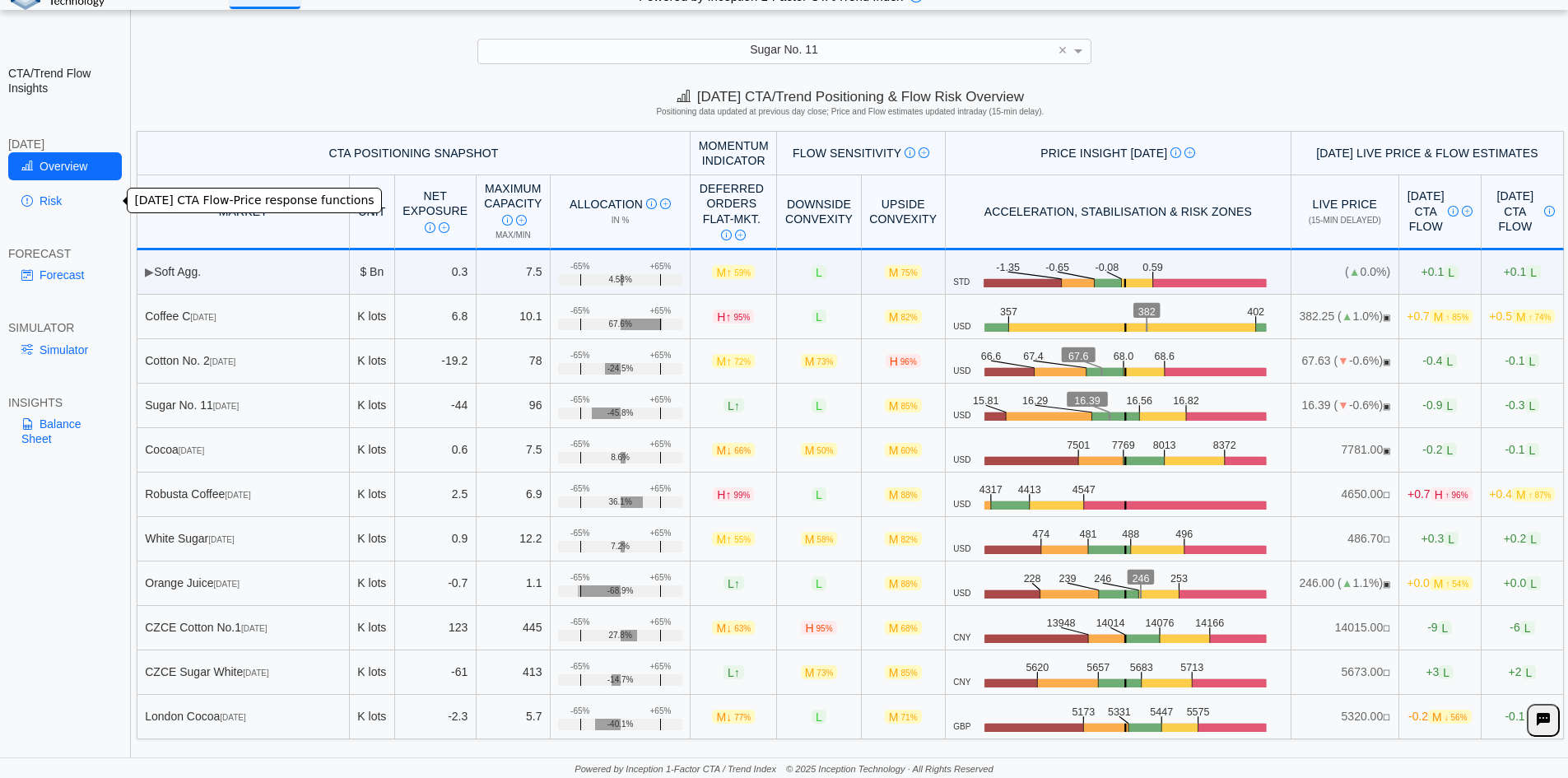
click at [17, 190] on link "Risk" at bounding box center [64, 201] width 114 height 28
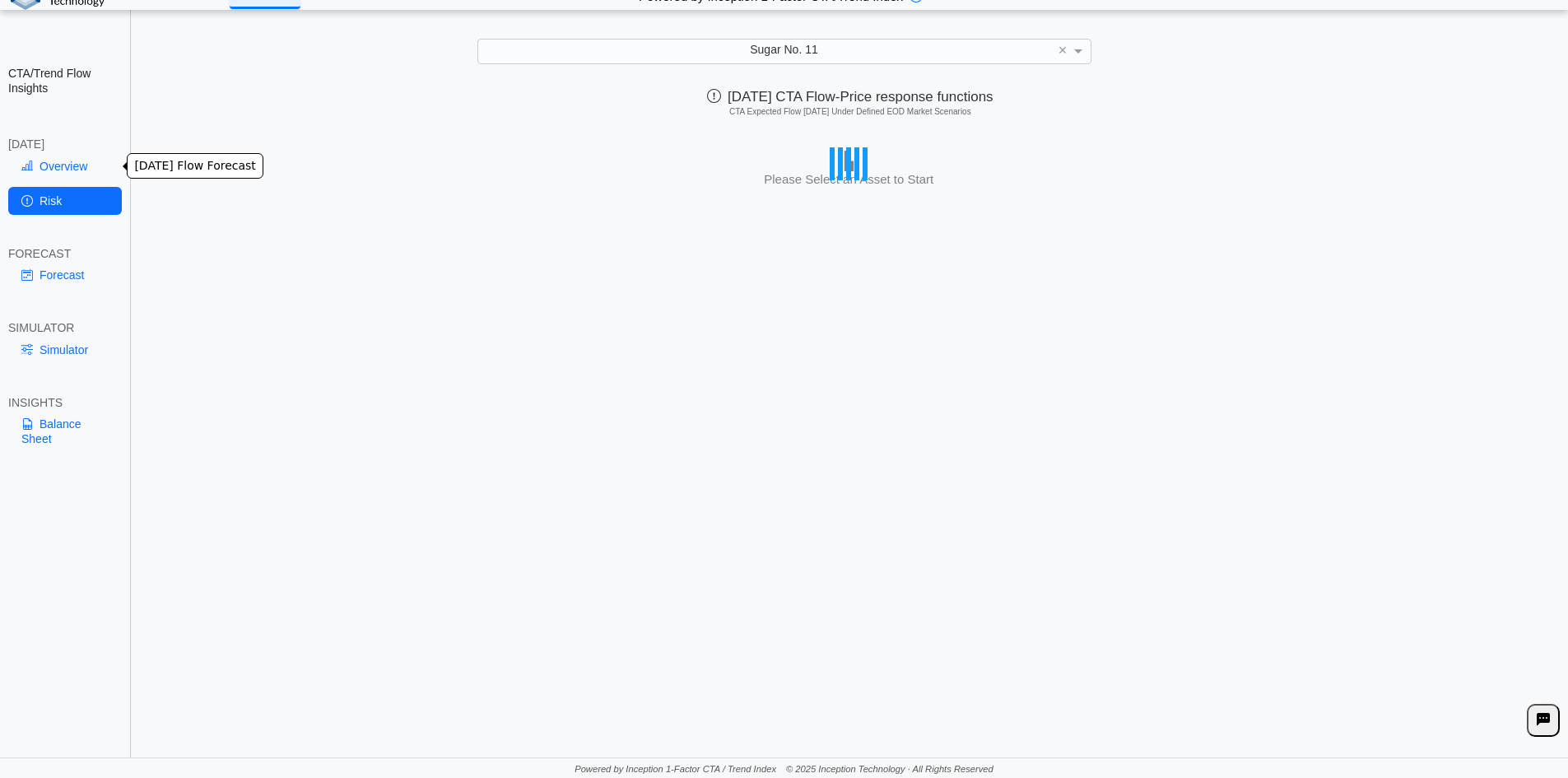
click at [48, 163] on link "Overview" at bounding box center [64, 166] width 114 height 28
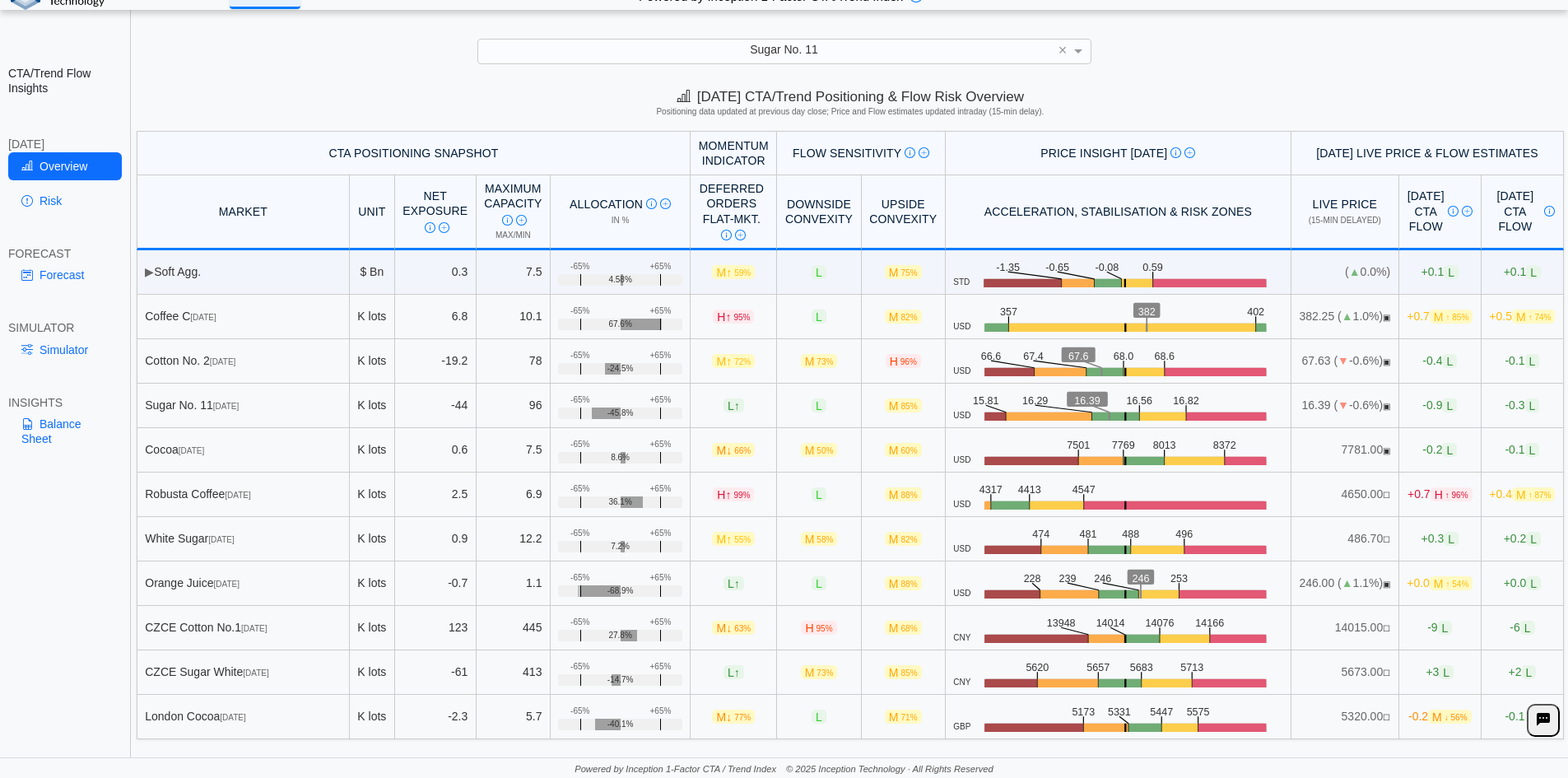
click at [919, 158] on img at bounding box center [924, 152] width 11 height 11
click at [1462, 212] on img at bounding box center [1467, 211] width 11 height 11
click at [61, 199] on link "Risk" at bounding box center [64, 201] width 114 height 28
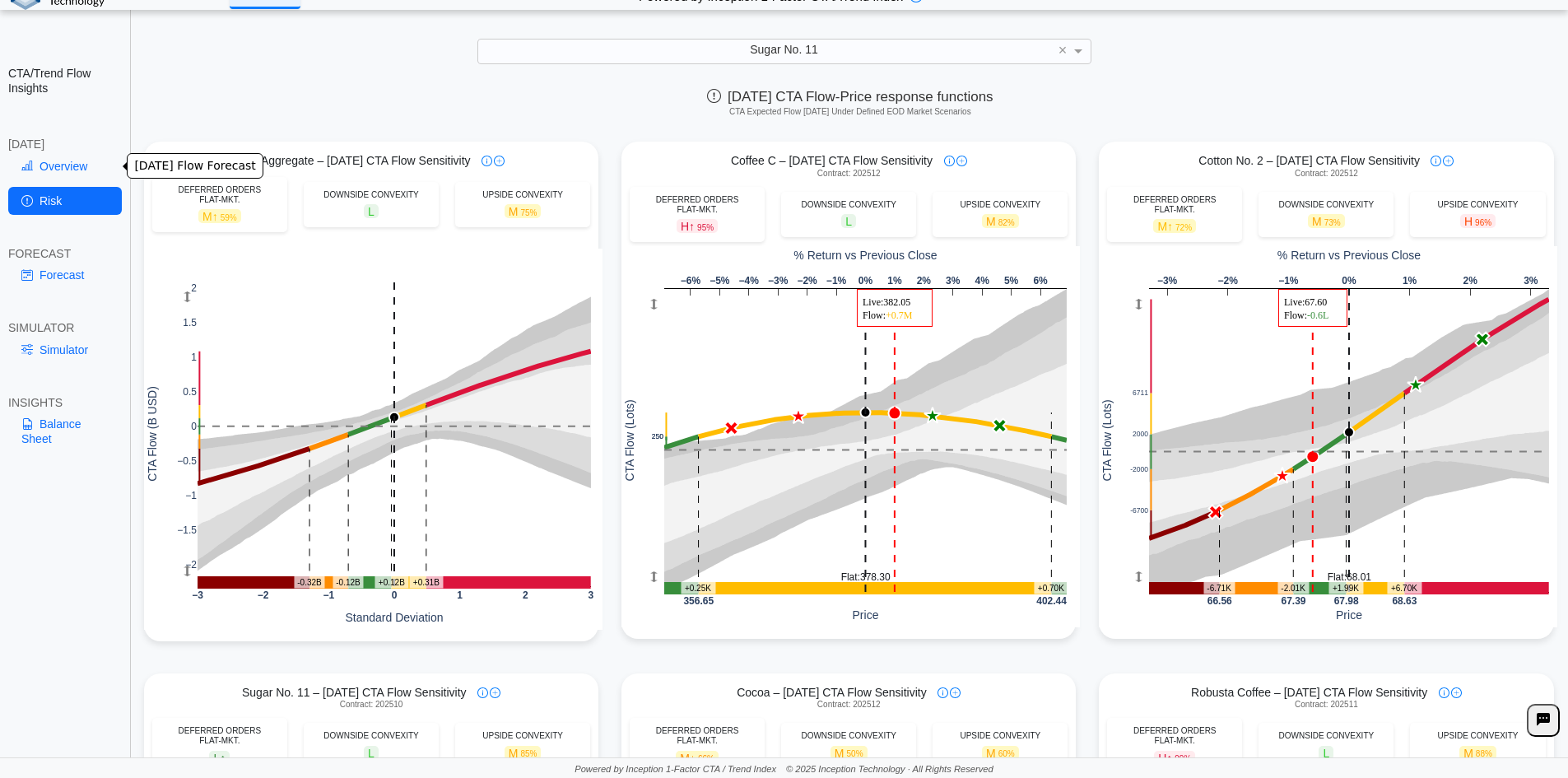
click at [59, 174] on link "Overview" at bounding box center [64, 166] width 114 height 28
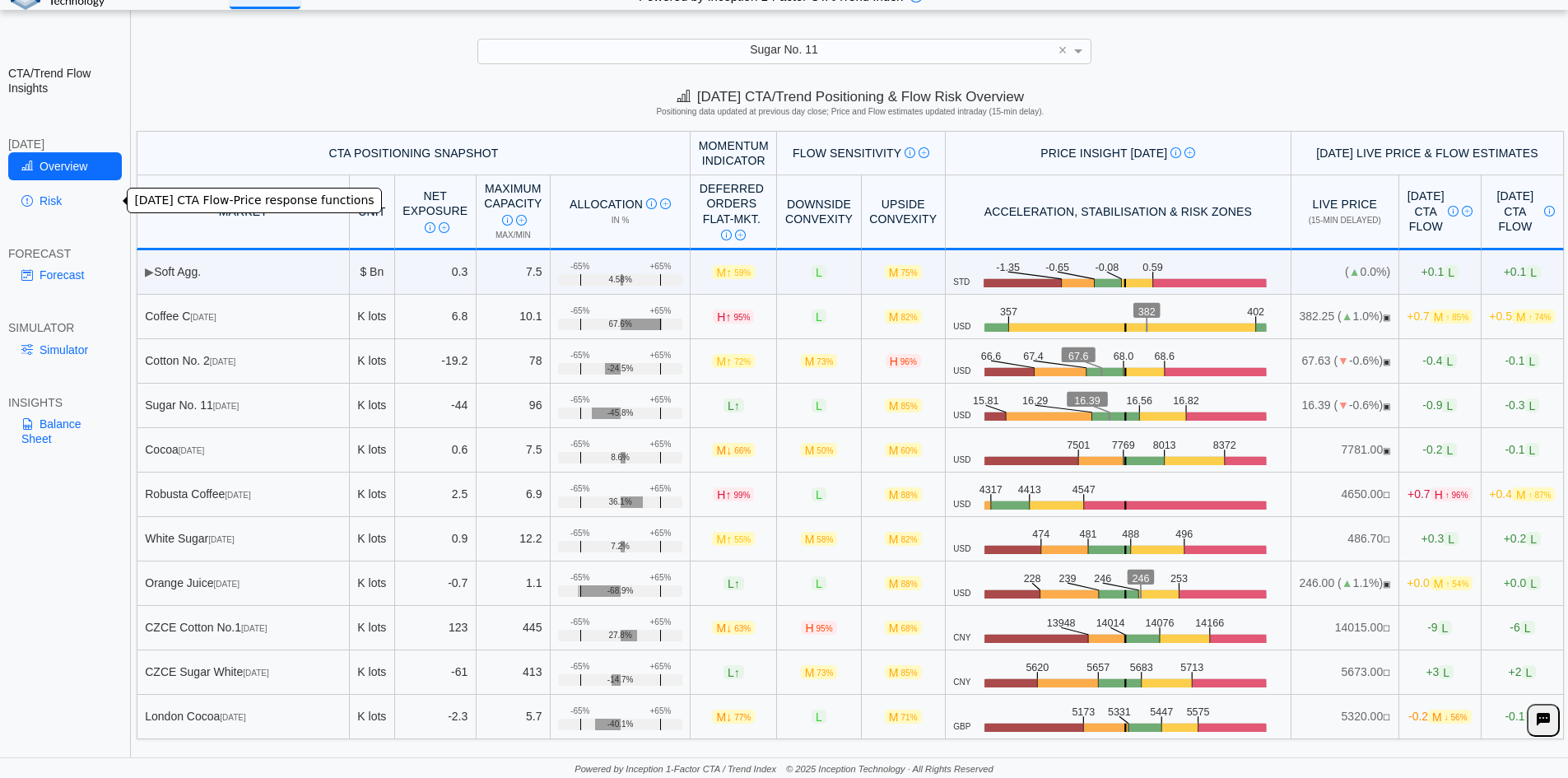
click at [58, 206] on link "Risk" at bounding box center [64, 201] width 114 height 28
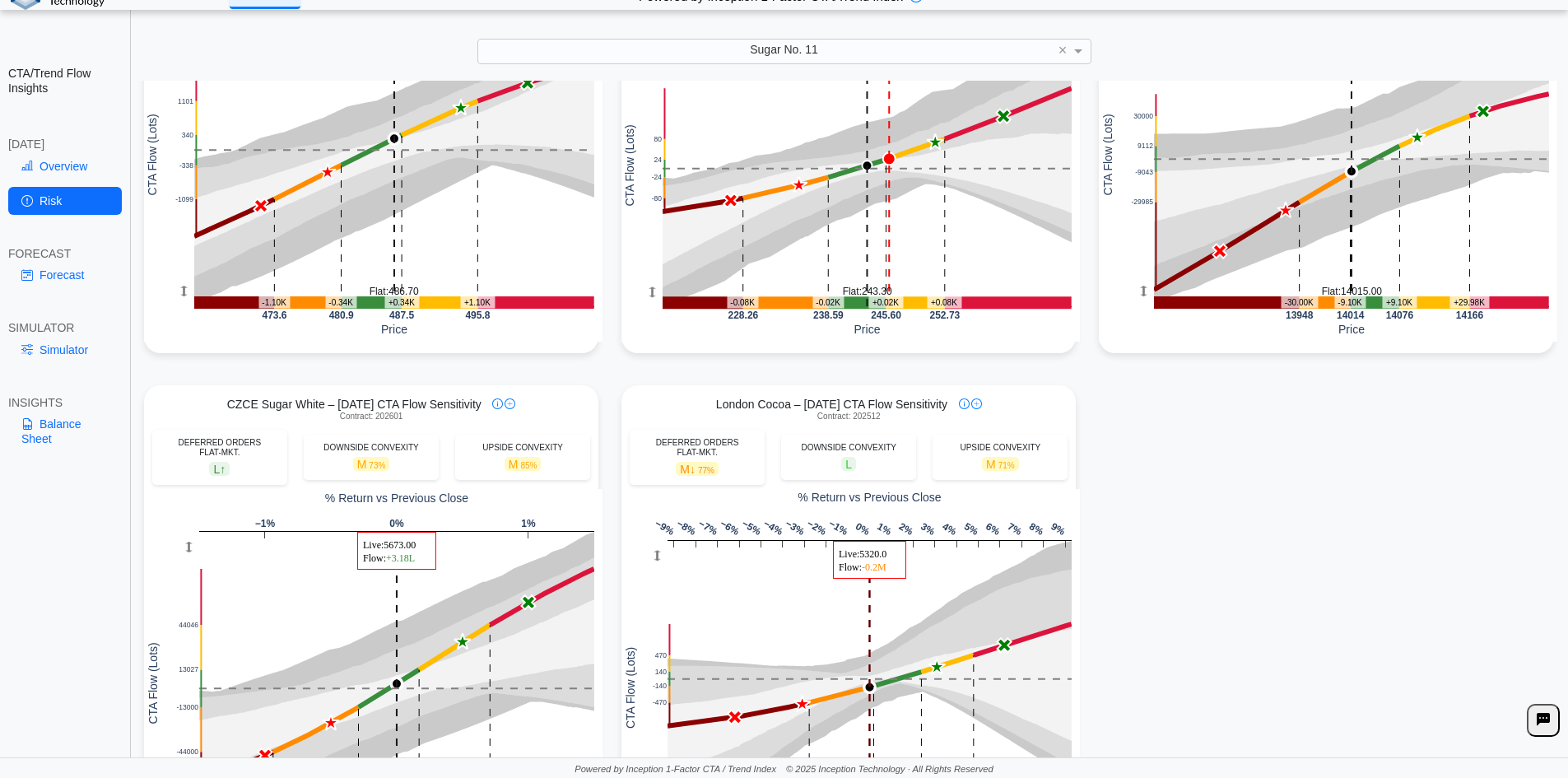
scroll to position [1509, 0]
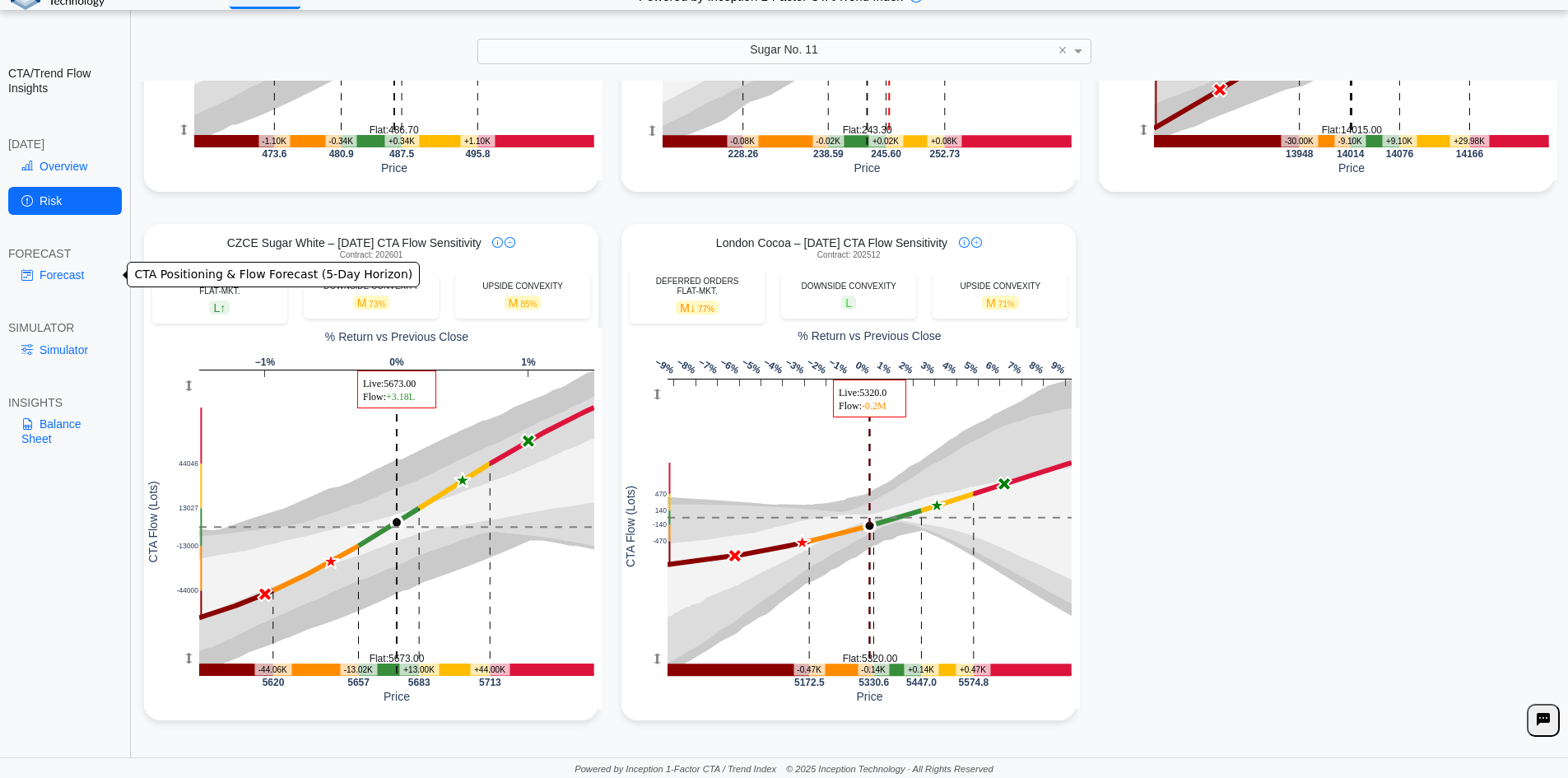
click at [82, 276] on link "Forecast" at bounding box center [64, 275] width 114 height 28
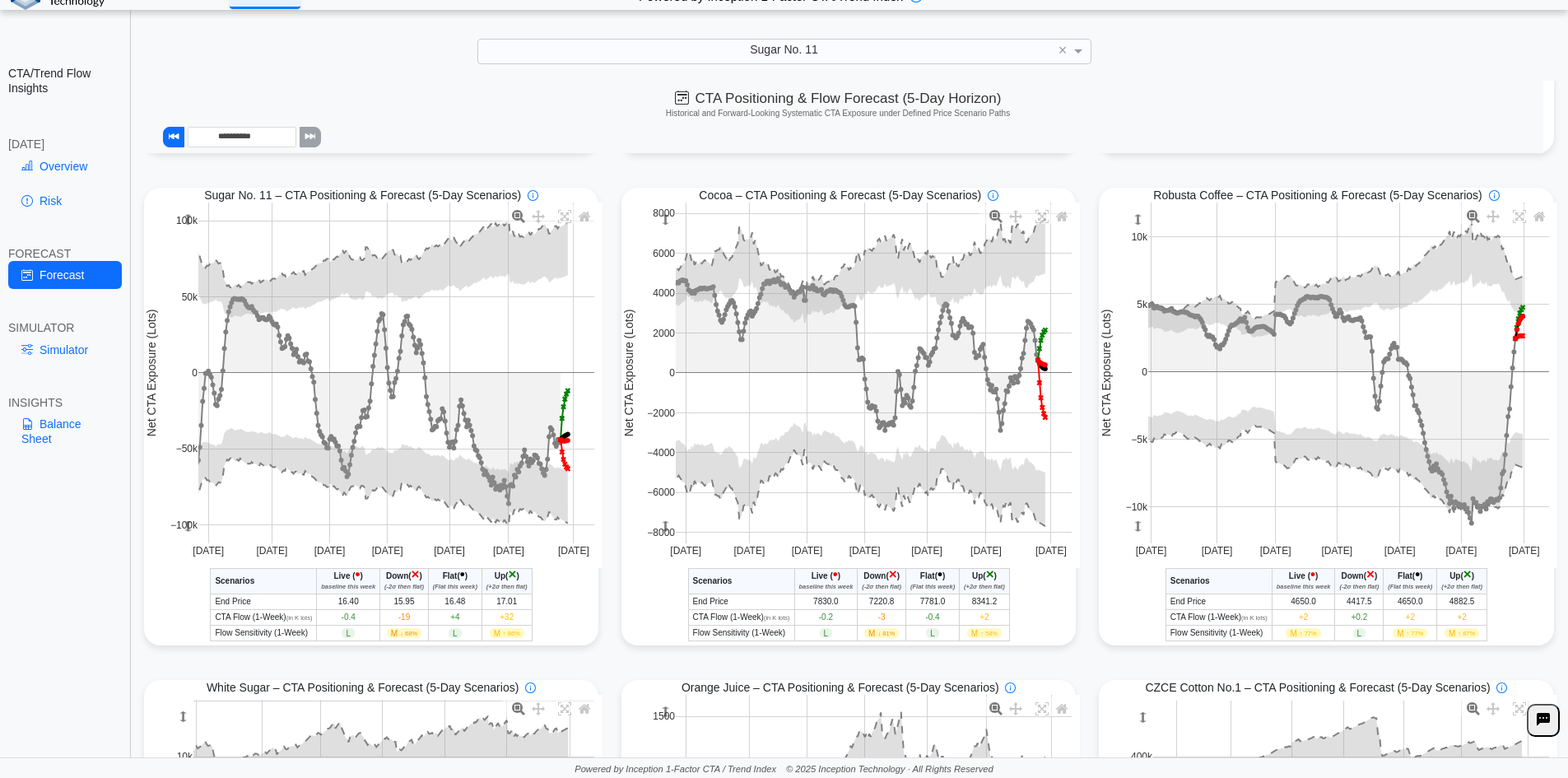
scroll to position [494, 0]
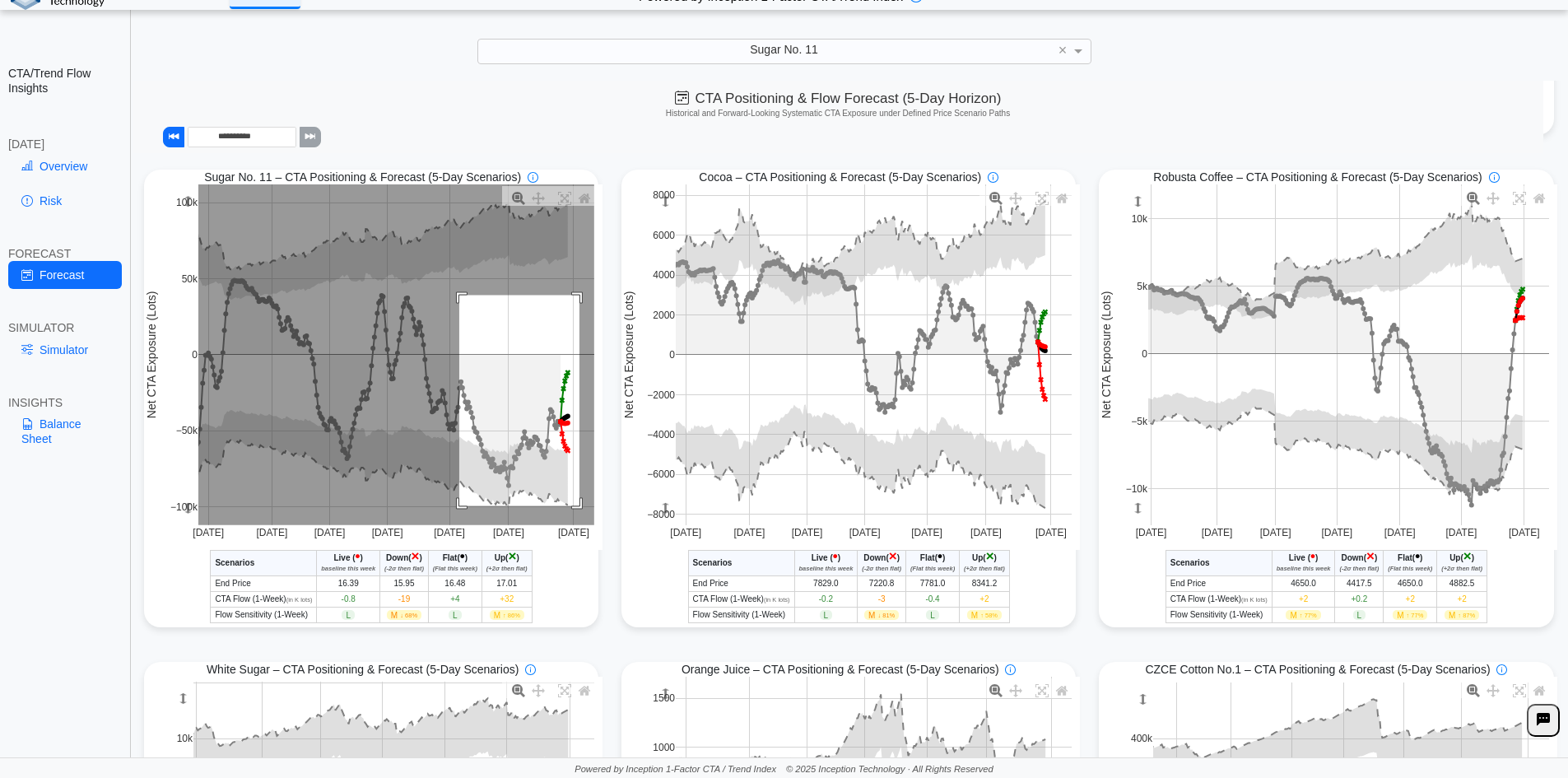
drag, startPoint x: 456, startPoint y: 299, endPoint x: 574, endPoint y: 508, distance: 240.0
click at [574, 508] on rect at bounding box center [396, 355] width 396 height 341
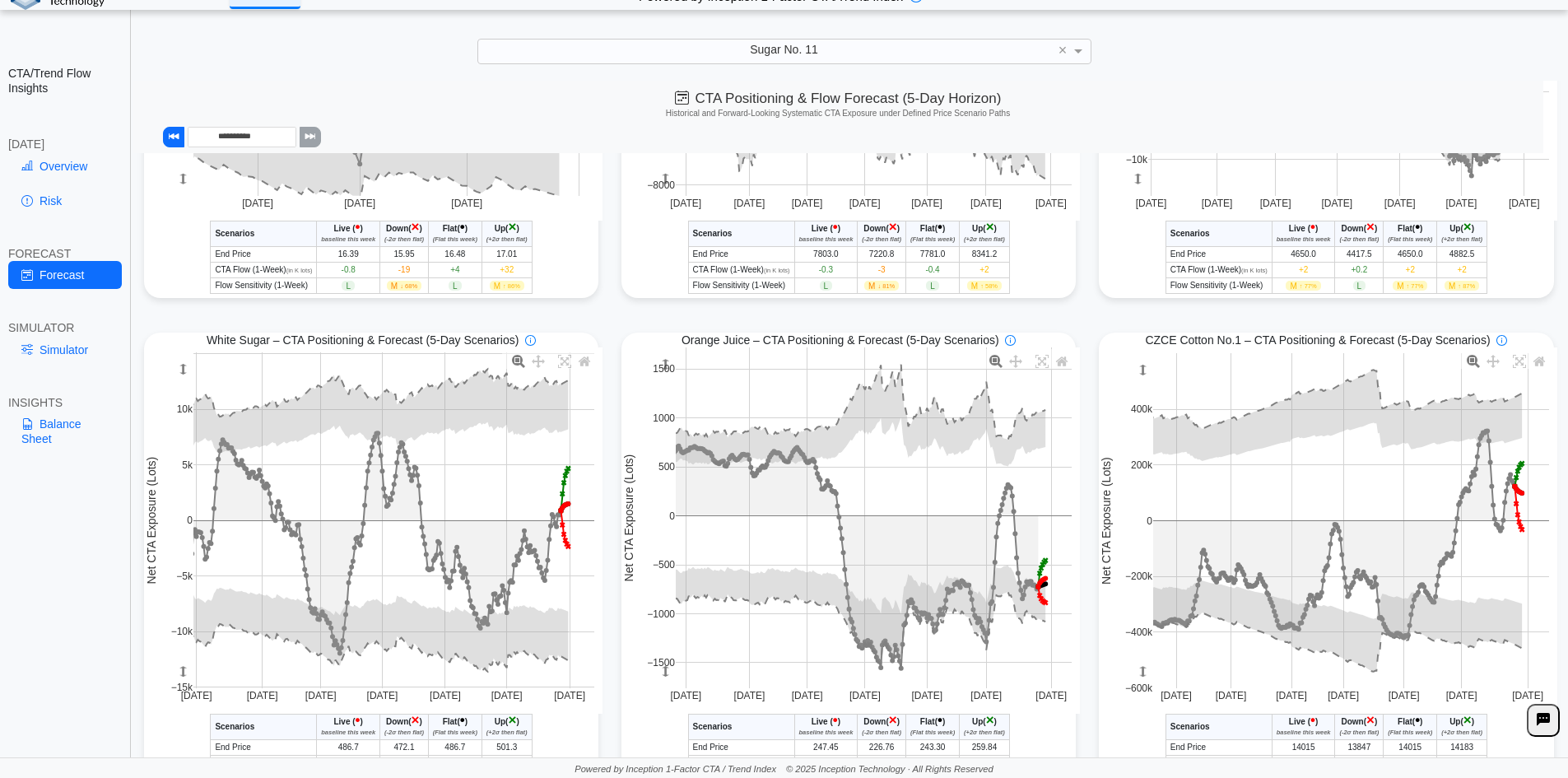
scroll to position [659, 0]
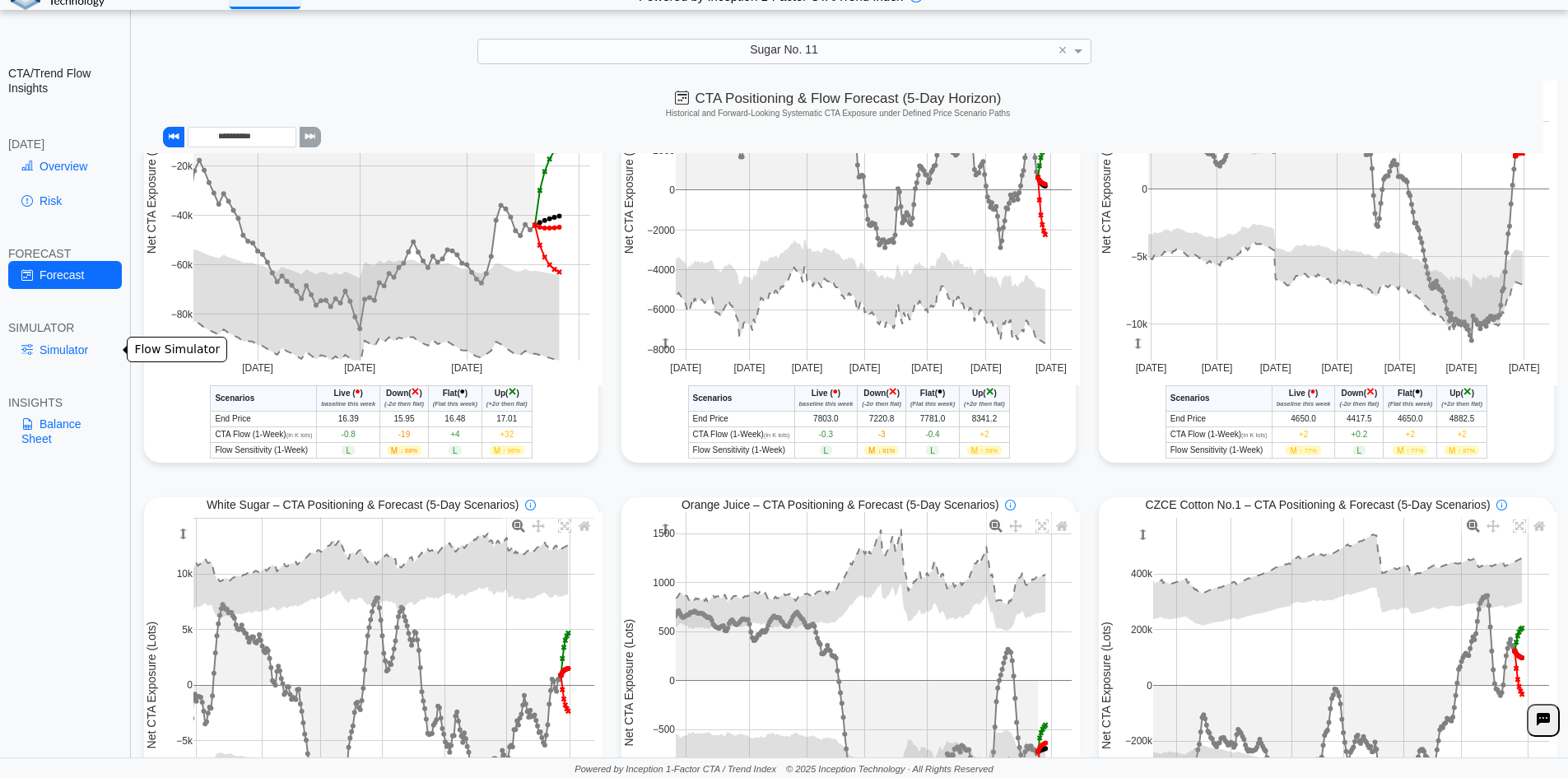
click at [78, 339] on link "Simulator" at bounding box center [64, 350] width 114 height 28
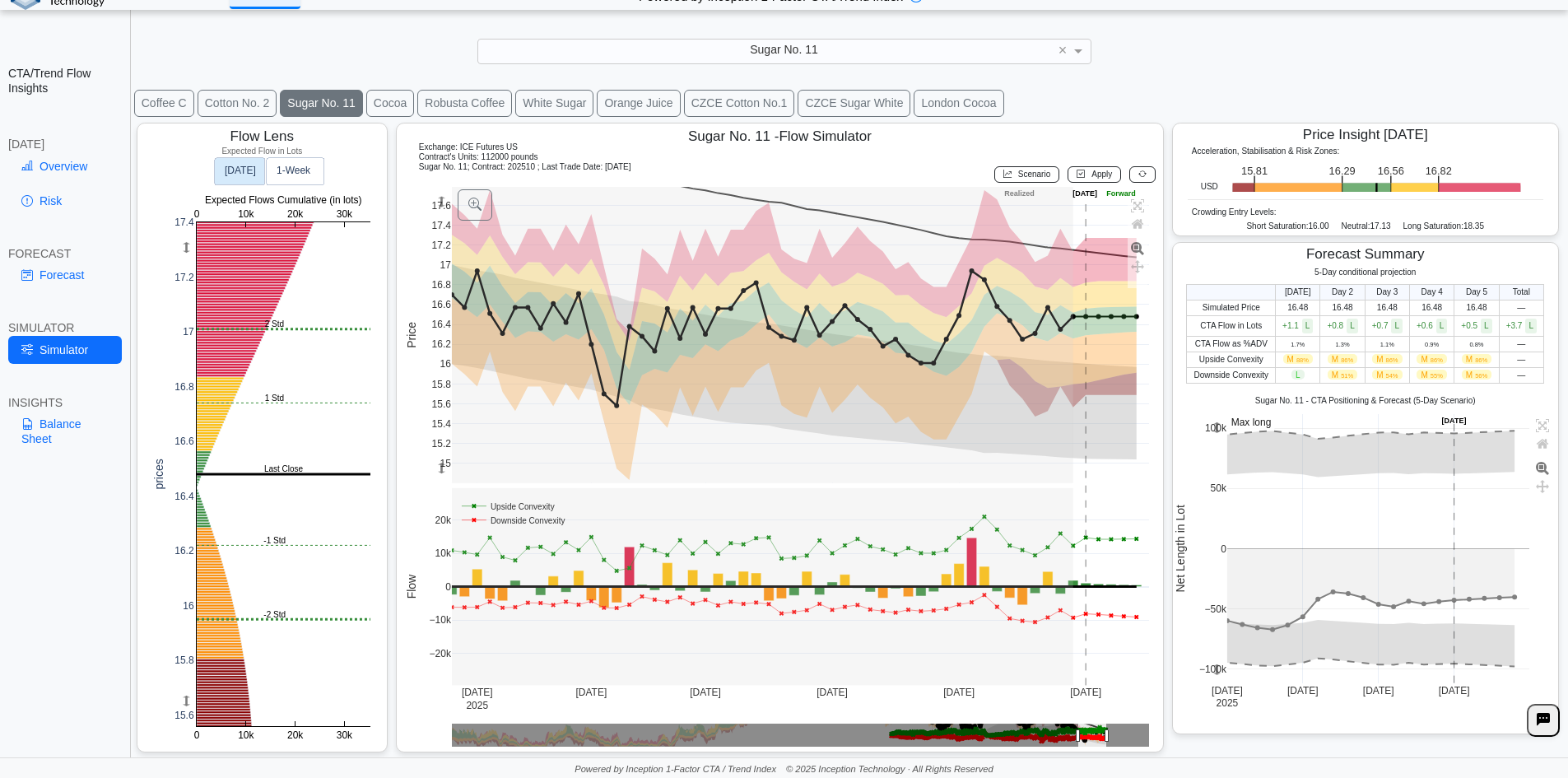
scroll to position [27, 0]
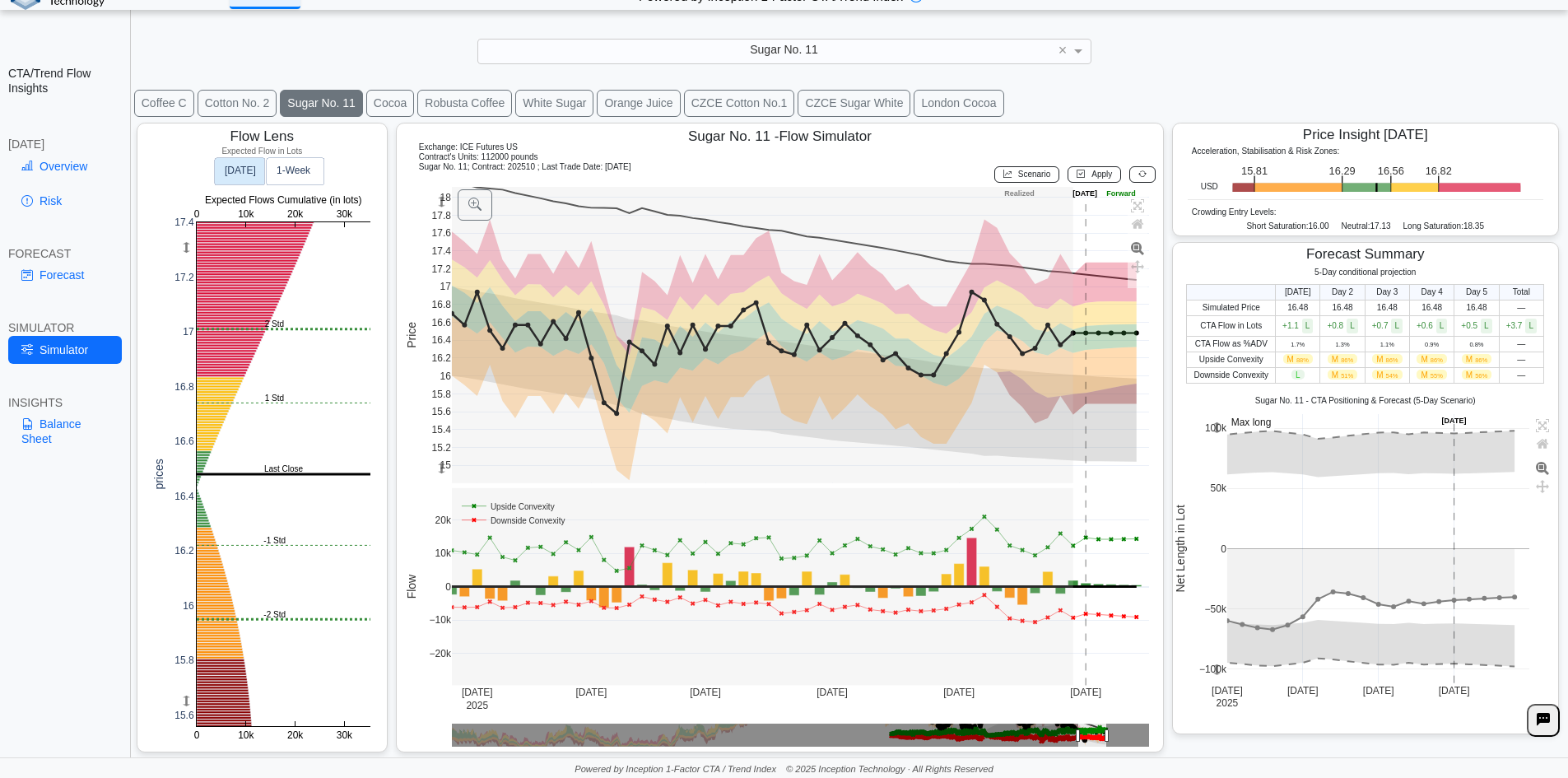
drag, startPoint x: 437, startPoint y: 204, endPoint x: 440, endPoint y: 233, distance: 29.2
click at [440, 233] on g at bounding box center [800, 334] width 732 height 329
click at [51, 431] on link "Balance Sheet" at bounding box center [64, 431] width 114 height 43
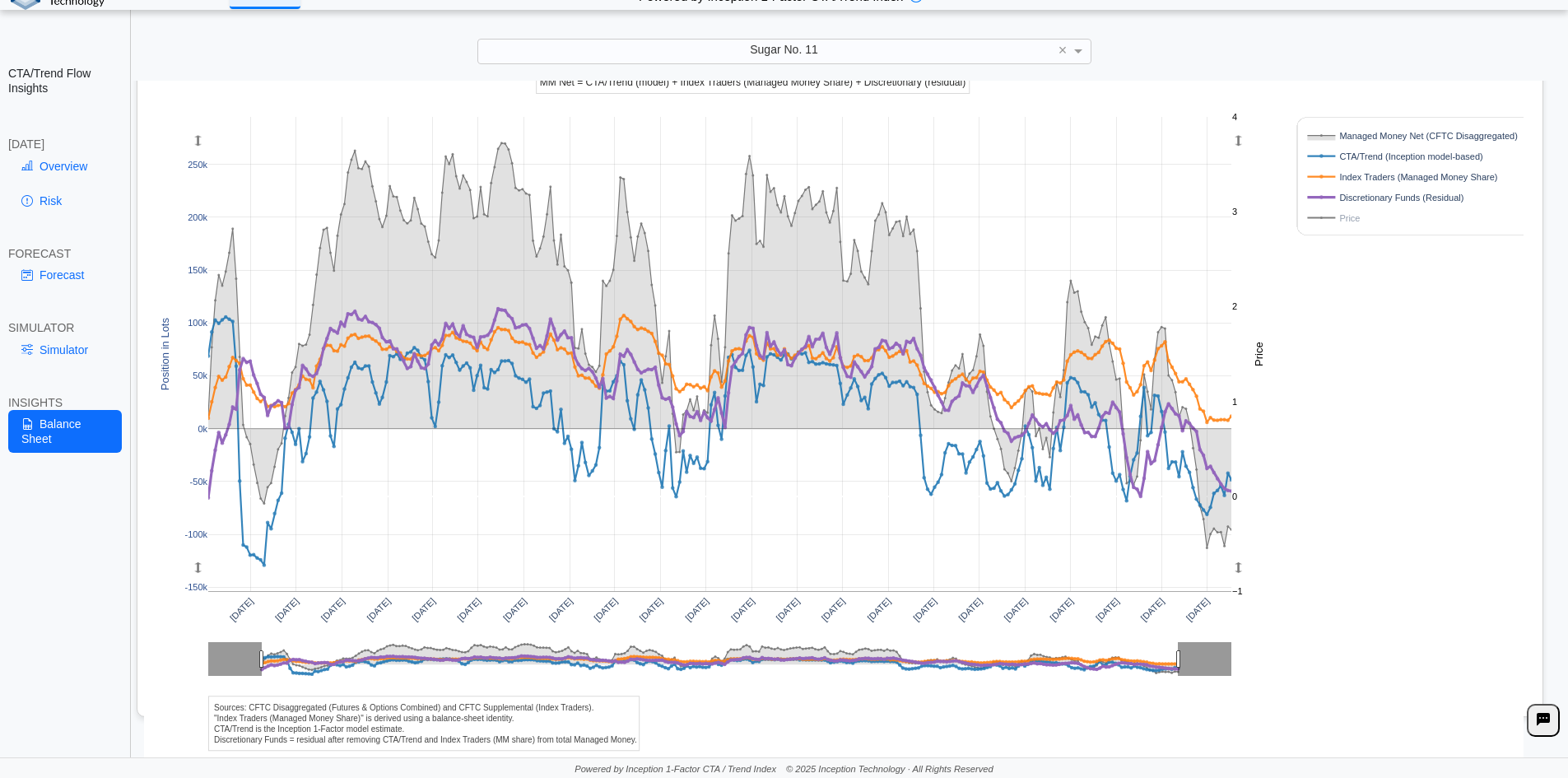
scroll to position [49, 0]
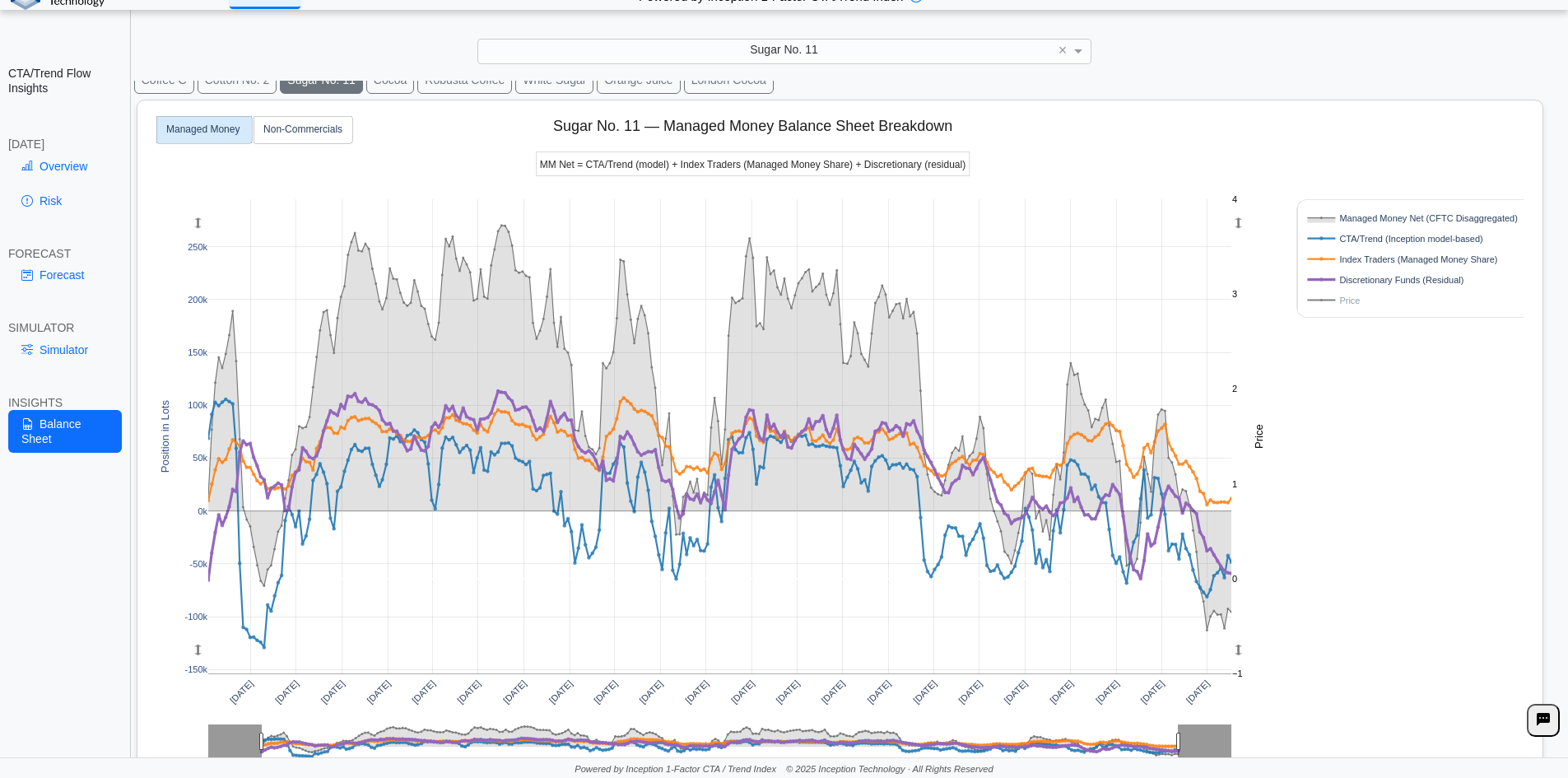
drag, startPoint x: 665, startPoint y: 125, endPoint x: 799, endPoint y: 118, distance: 134.2
click at [799, 118] on div "[DATE] [DATE] [DATE] [DATE] [DATE] [DATE] [DATE] [DATE] [DATE] [DATE] [DATE] [D…" at bounding box center [834, 471] width 1379 height 739
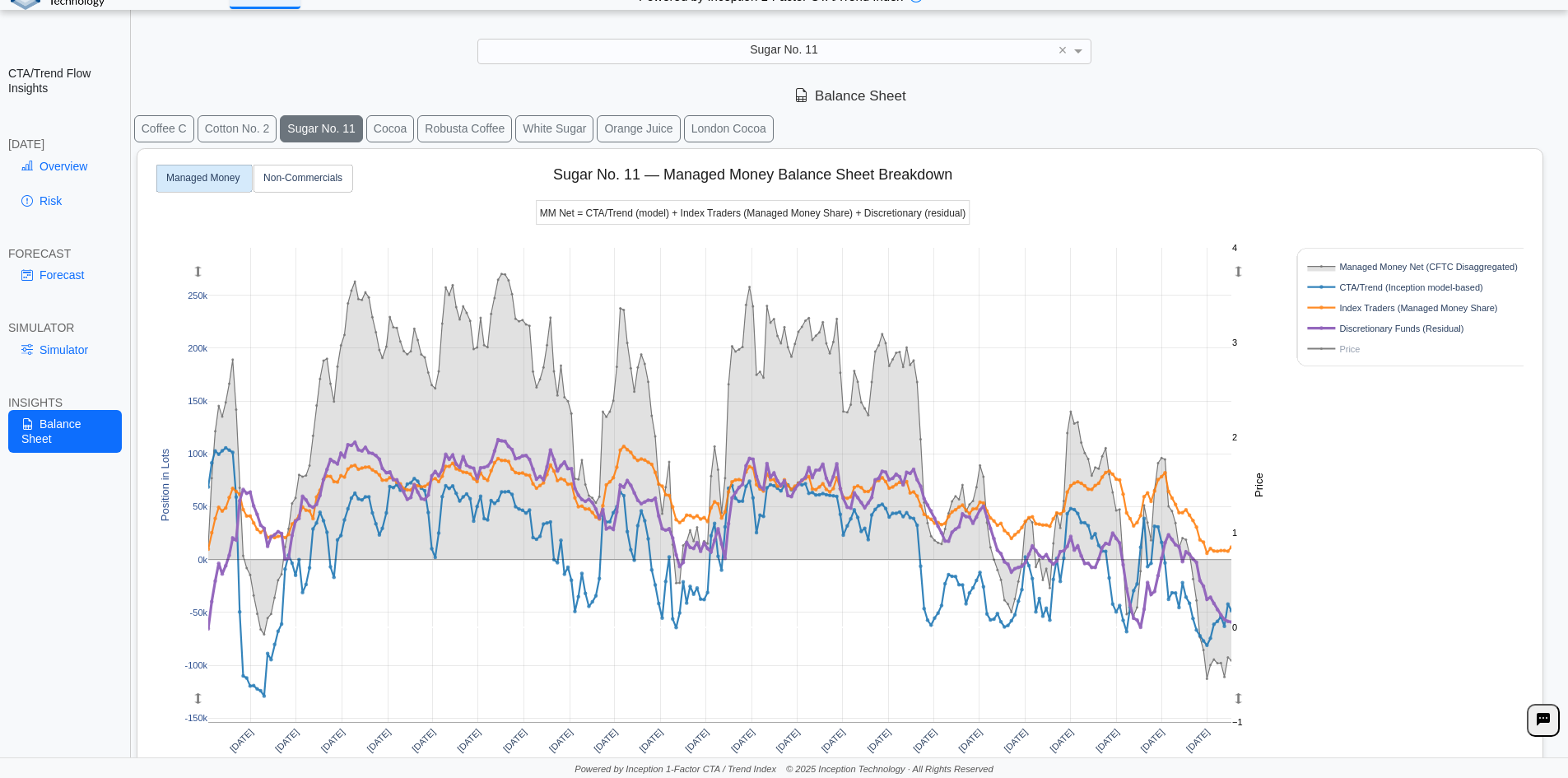
scroll to position [0, 0]
click at [76, 165] on link "Overview" at bounding box center [64, 166] width 114 height 28
